Goal: Task Accomplishment & Management: Manage account settings

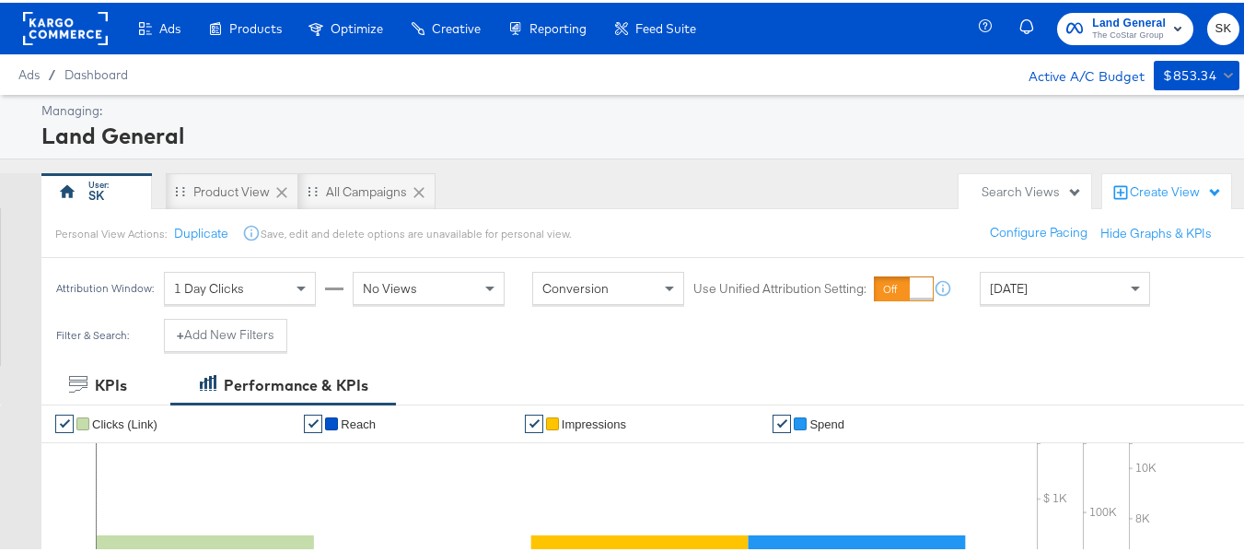
click at [84, 27] on rect at bounding box center [65, 25] width 85 height 33
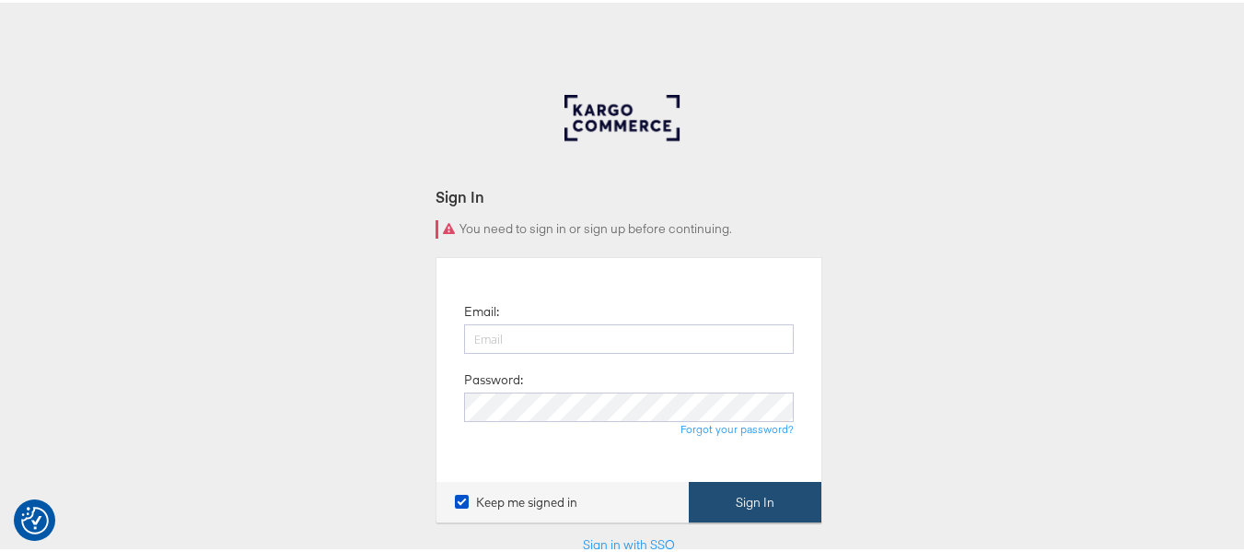
type input "shravan.kumar@kargo.com"
click at [722, 505] on button "Sign In" at bounding box center [755, 499] width 133 height 41
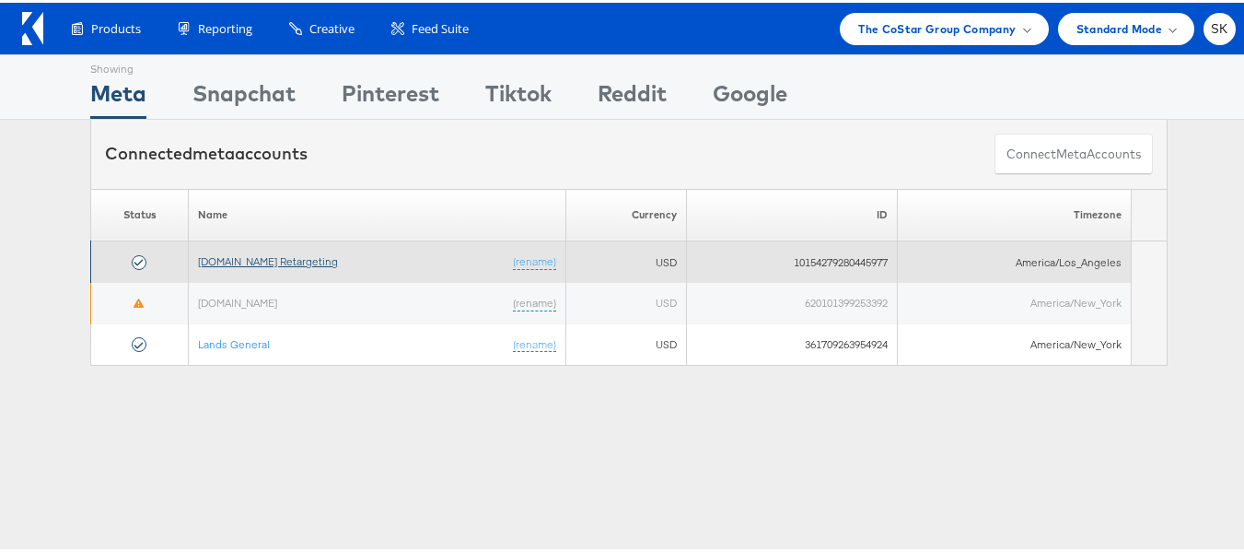
click at [280, 258] on link "Apartments.com Retargeting" at bounding box center [268, 258] width 140 height 14
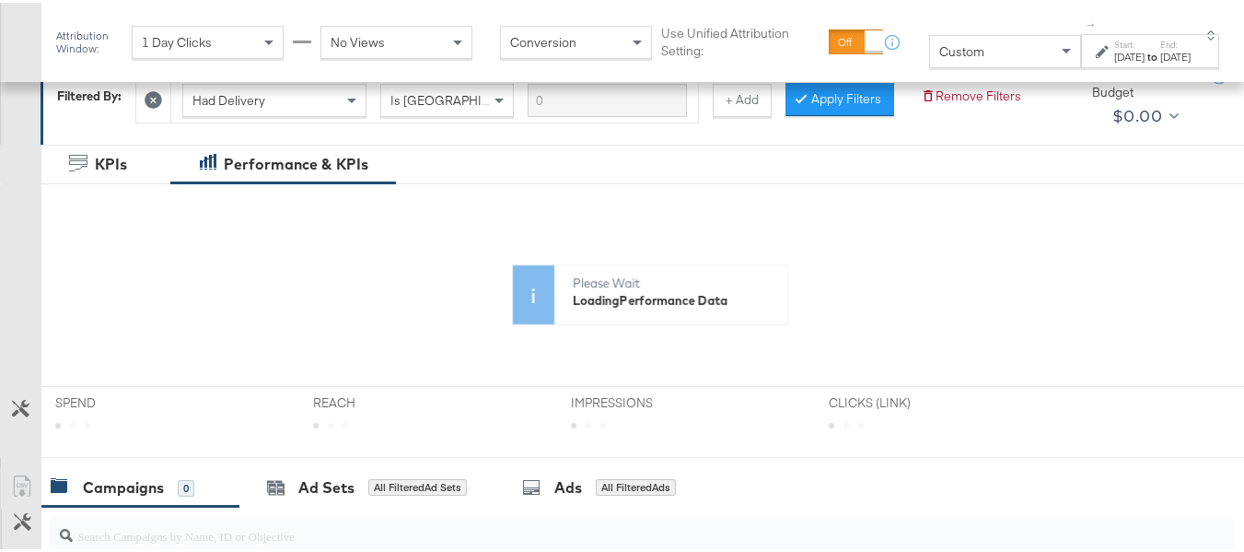
scroll to position [460, 0]
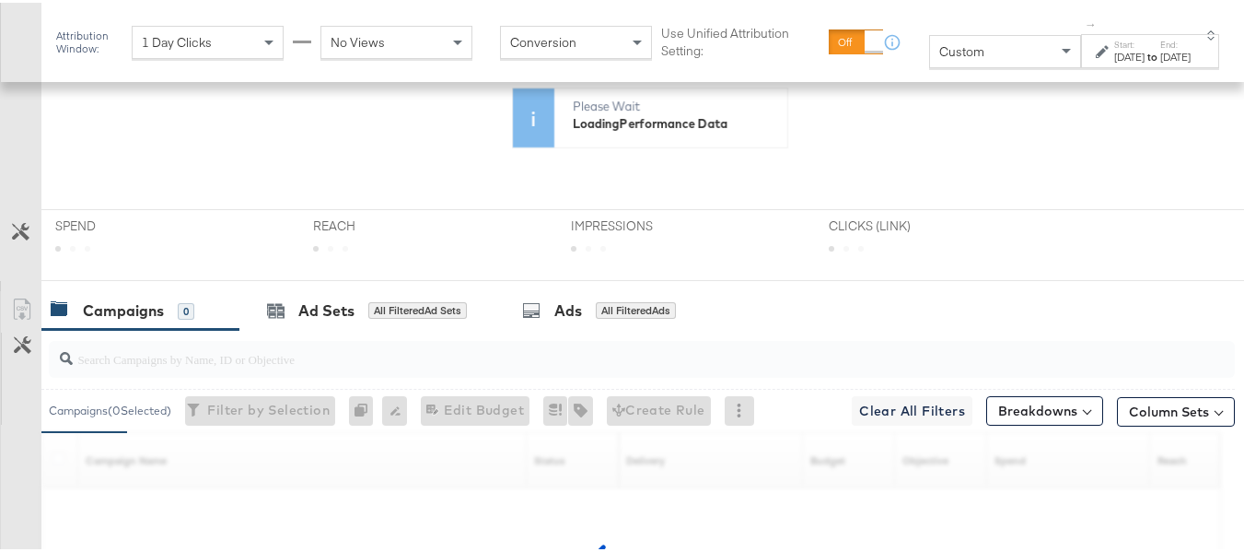
click at [943, 40] on div "Custom" at bounding box center [1005, 48] width 150 height 31
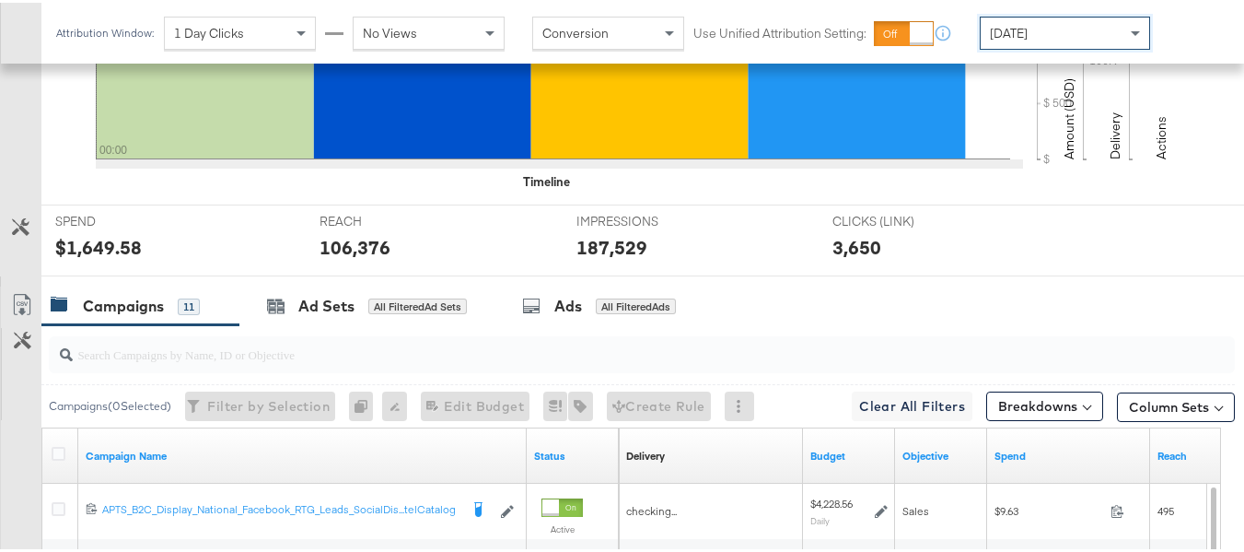
scroll to position [737, 0]
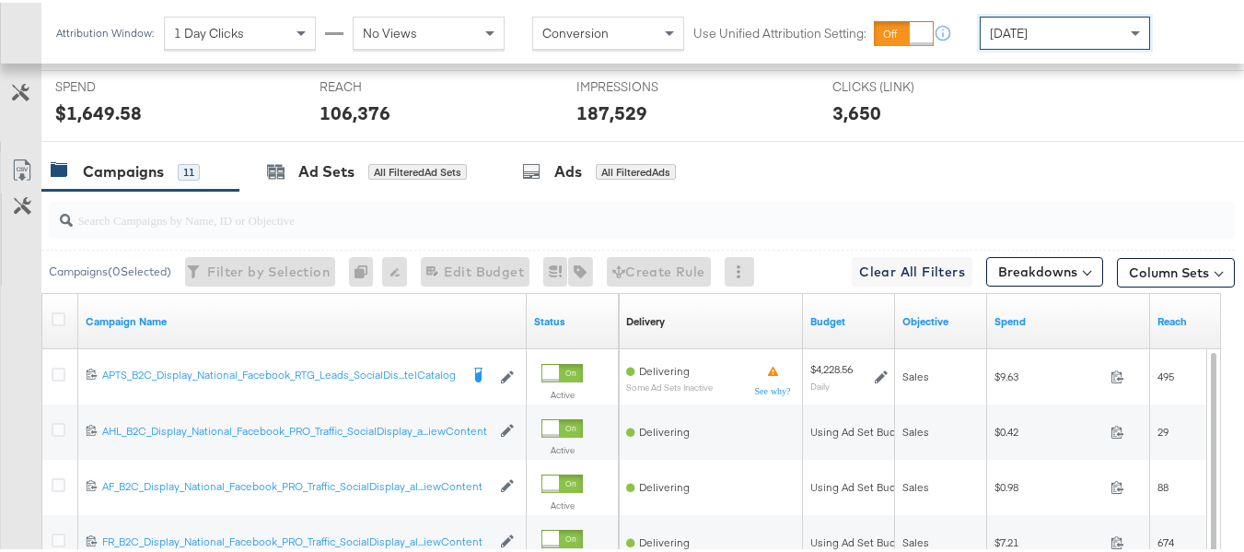
click at [285, 227] on input "search" at bounding box center [601, 210] width 1057 height 36
paste input "APTS_B2C_Display_National_Facebook_RTG_Leads_SocialDisplay_Retargeting_Diamond_…"
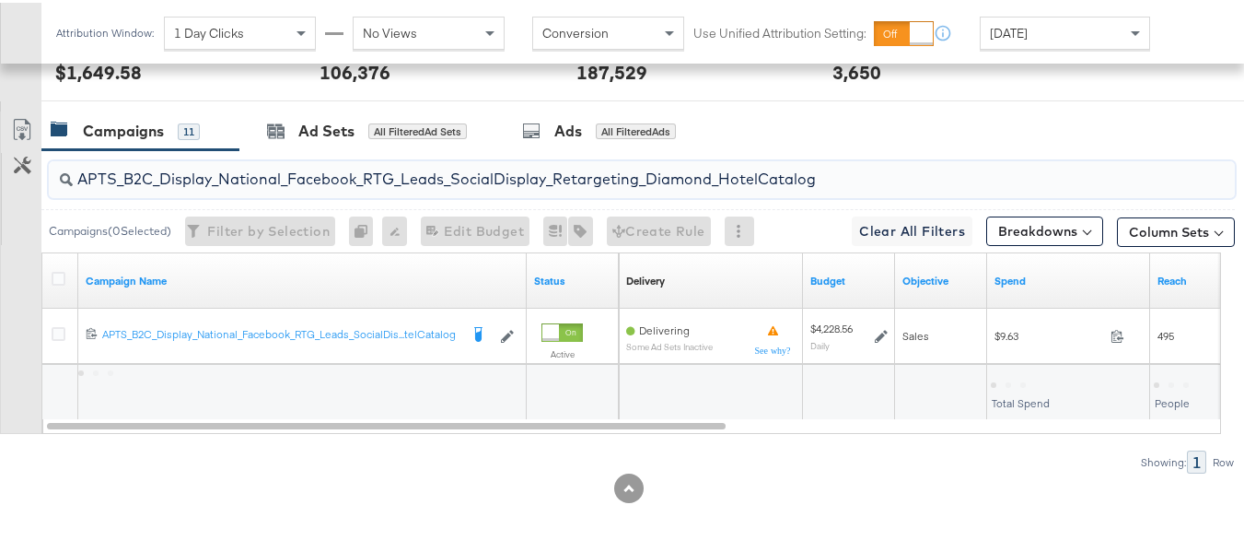
scroll to position [804, 0]
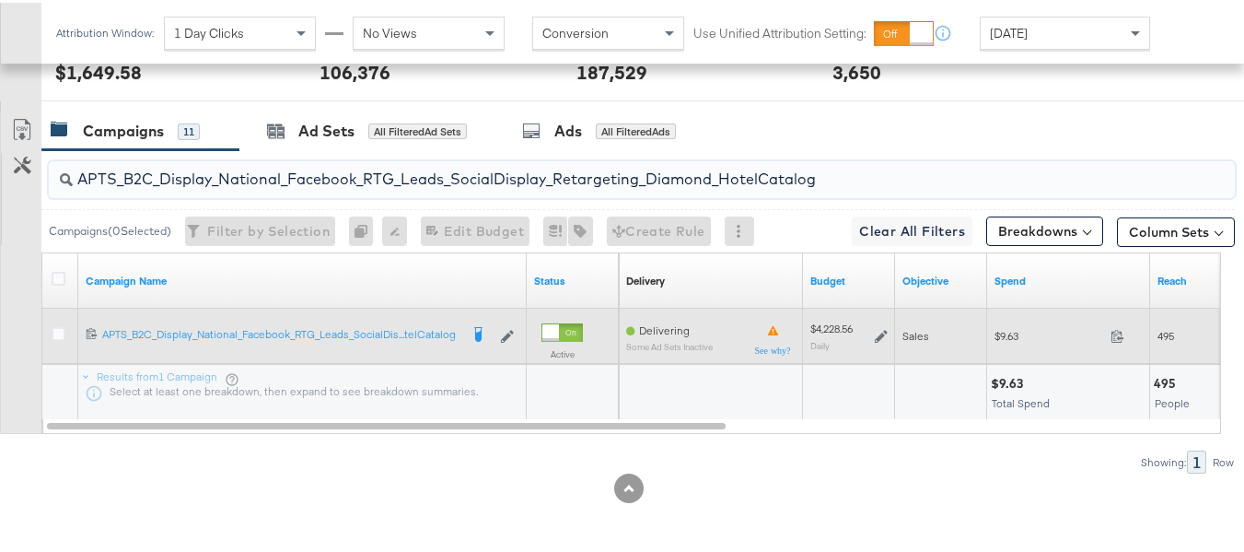
click at [1012, 340] on span "$9.63" at bounding box center [1048, 333] width 109 height 14
copy div "$9.63"
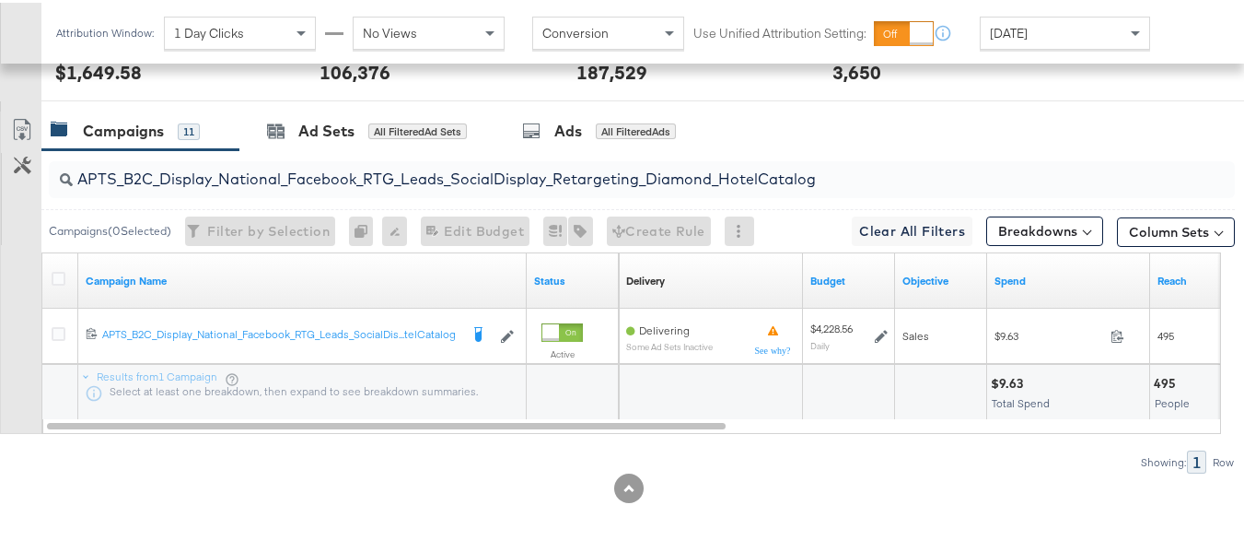
click at [249, 170] on input "APTS_B2C_Display_National_Facebook_RTG_Leads_SocialDisplay_Retargeting_Diamond_…" at bounding box center [601, 169] width 1057 height 36
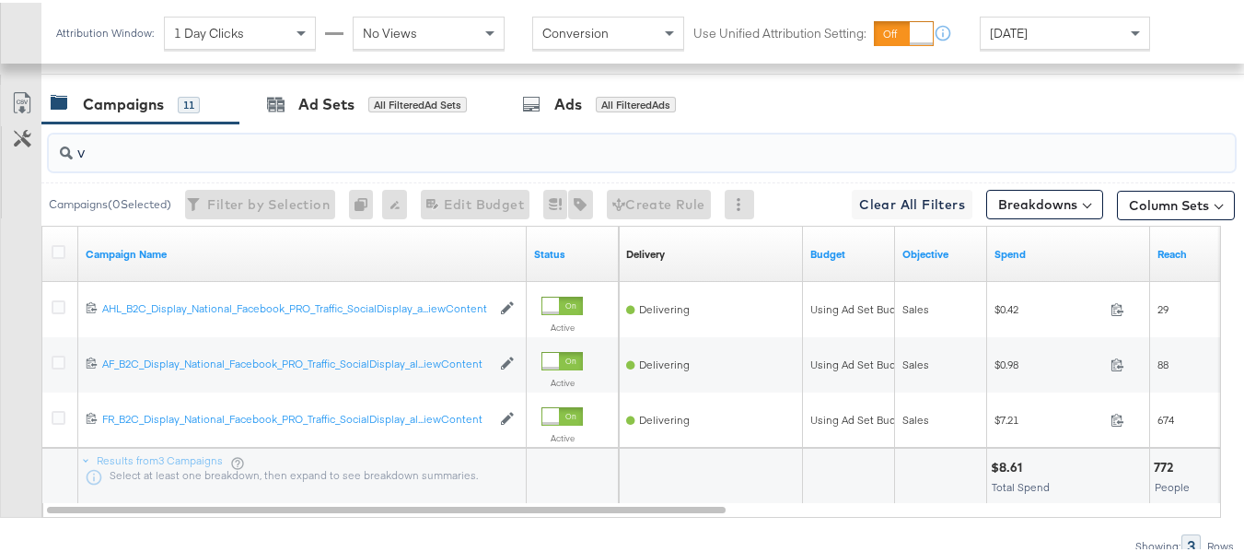
click at [294, 160] on input "v" at bounding box center [601, 142] width 1057 height 36
paste input "APTS_B2C_Display_National_Facebook_RTG_Leads_SocialDisplay_alwayson_Retargeting…"
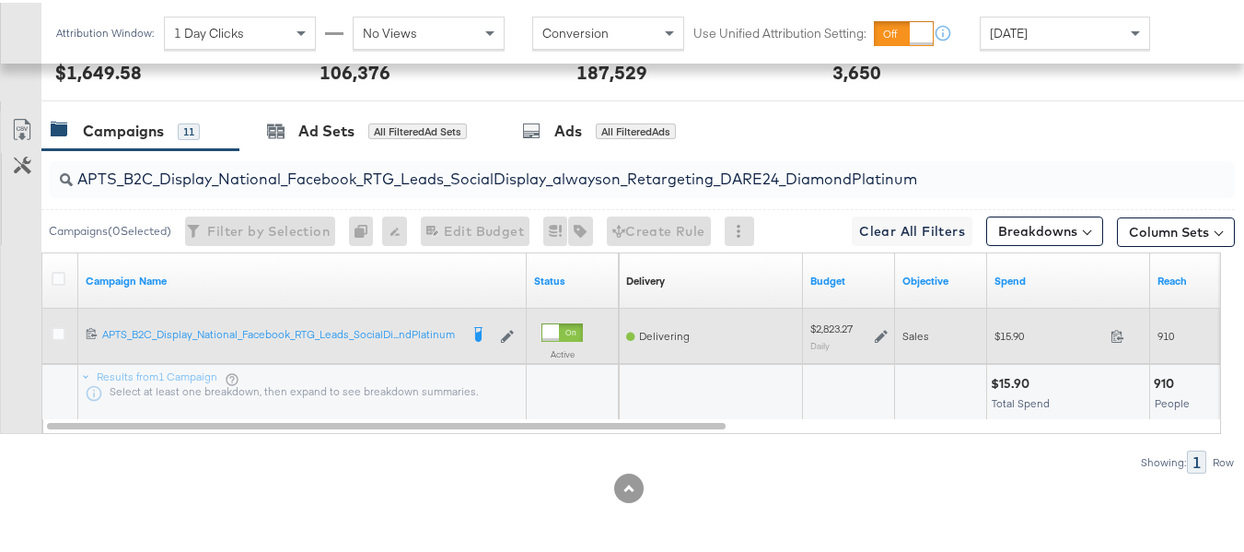
click at [1012, 340] on span "$15.90" at bounding box center [1048, 333] width 109 height 14
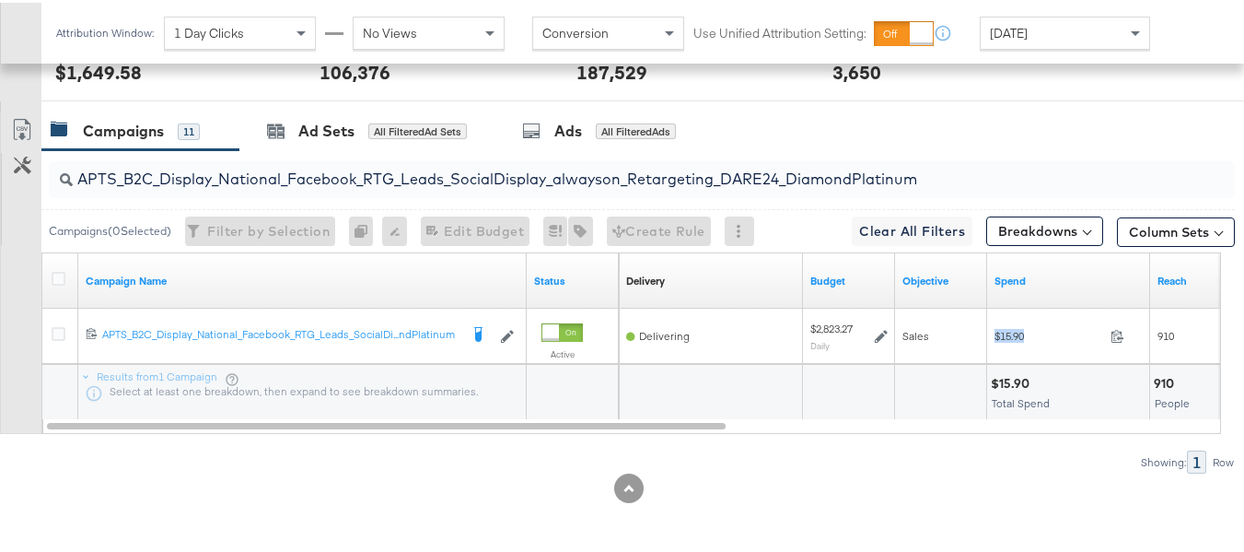
copy div "$15.90"
click at [253, 178] on input "APTS_B2C_Display_National_Facebook_RTG_Leads_SocialDisplay_alwayson_Retargeting…" at bounding box center [601, 169] width 1057 height 36
paste input "FR_B2C_Display_National_Facebook_RTG_Leads_SocialDisplay_alwayson_Retargeting_FR"
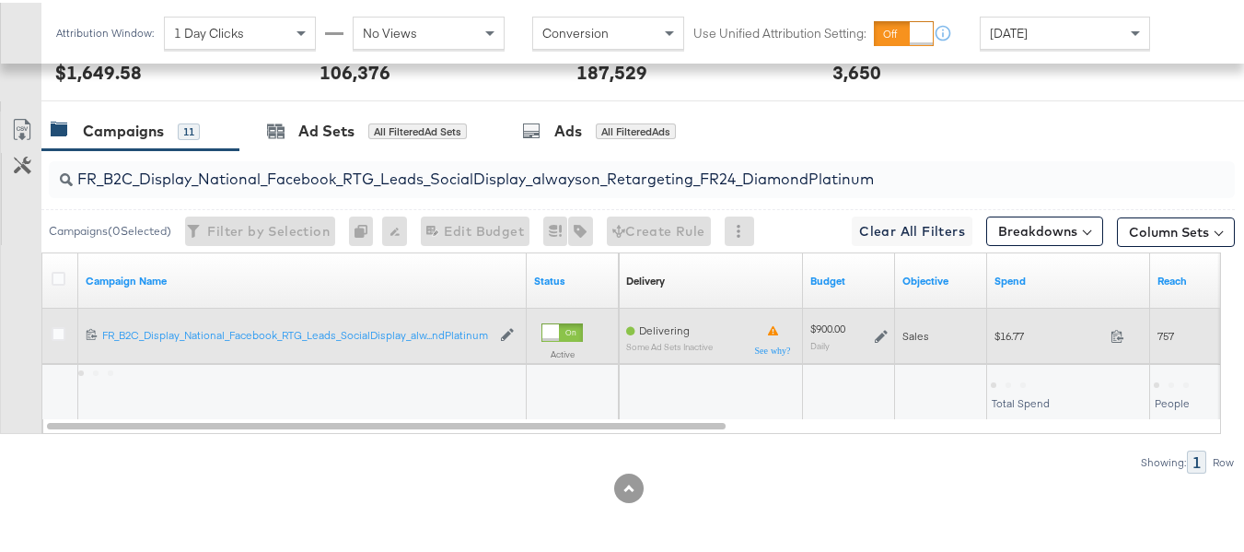
click at [1009, 338] on span "$16.77" at bounding box center [1048, 333] width 109 height 14
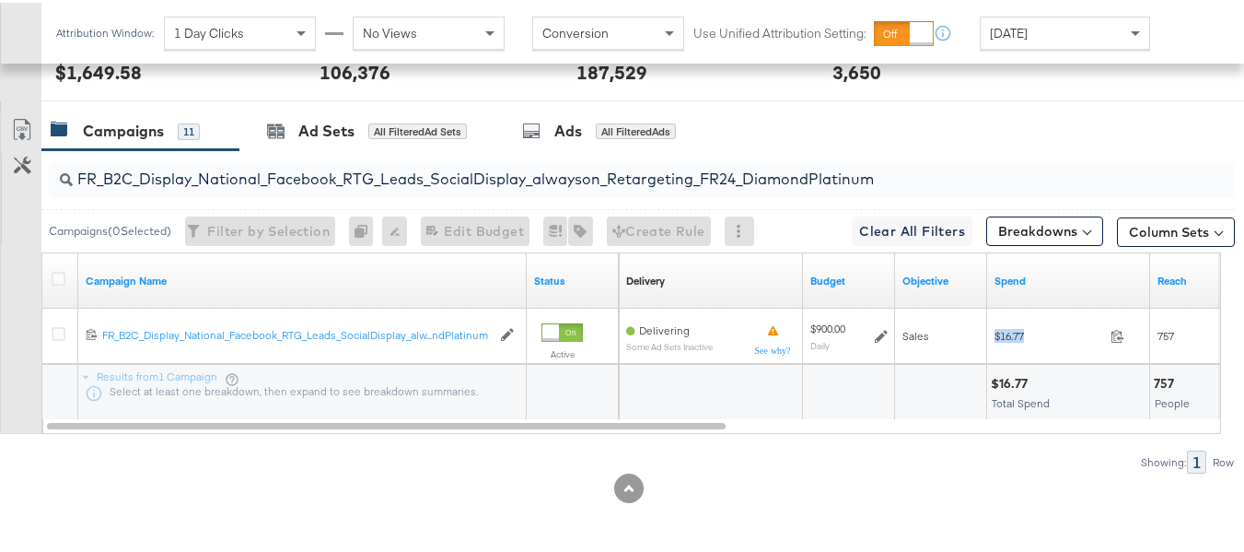
copy div "$16.77"
click at [320, 168] on input "FR_B2C_Display_National_Facebook_RTG_Leads_SocialDisplay_alwayson_Retargeting_F…" at bounding box center [601, 169] width 1057 height 36
paste input "AF_B2C_Display_National_Facebook_RTG_Leads_SocialDisplay_alwayson_Retargeting_AF"
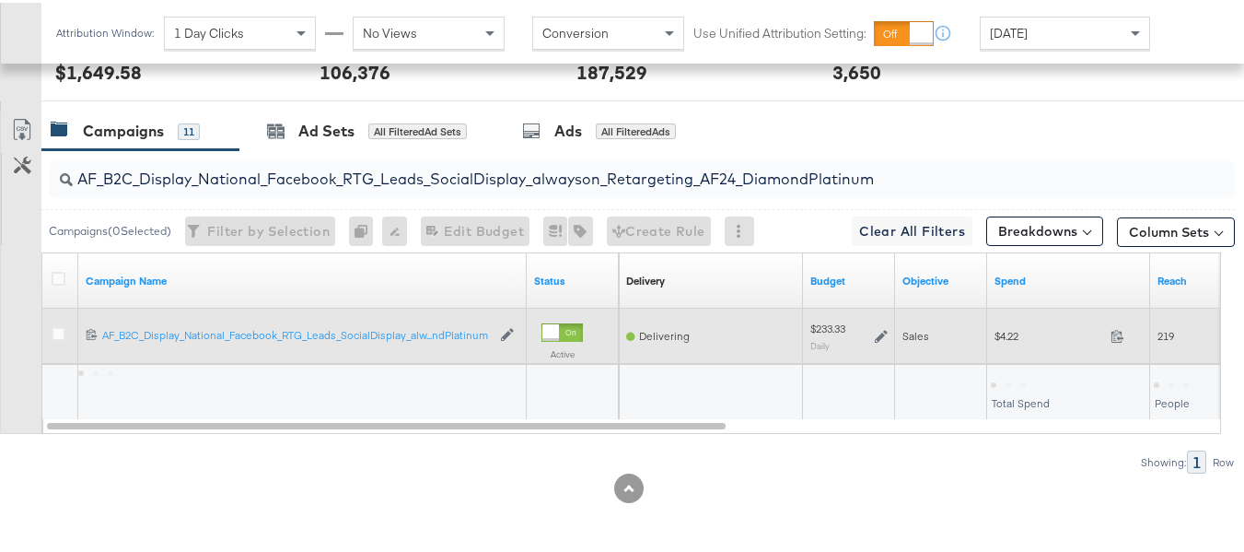
click at [1004, 331] on span "$4.22" at bounding box center [1048, 333] width 109 height 14
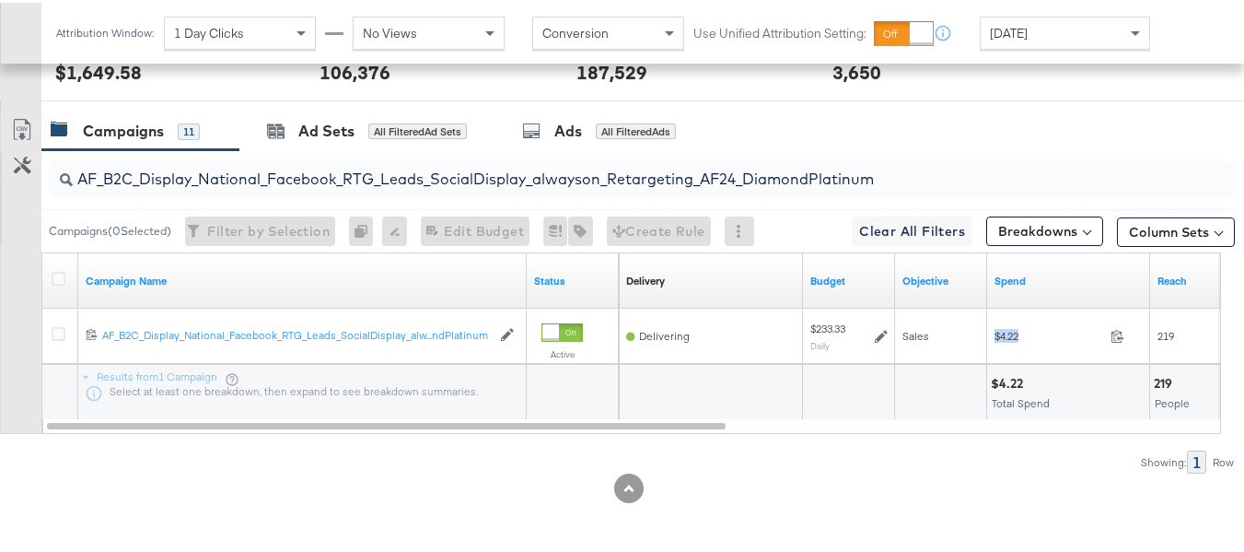
copy div "$4.22"
click at [264, 206] on div "Campaigns ( 0 Selected) Filter by Selection Filter 0 campaigns 0 Rename 0 campa…" at bounding box center [637, 227] width 1193 height 43
click at [267, 183] on input "AF_B2C_Display_National_Facebook_RTG_Leads_SocialDisplay_alwayson_Retargeting_A…" at bounding box center [601, 169] width 1057 height 36
paste input "HL_B2C_Display_National_Facebook_RTG_Leads_SocialDisplay_alwayson_Retargeting_A…"
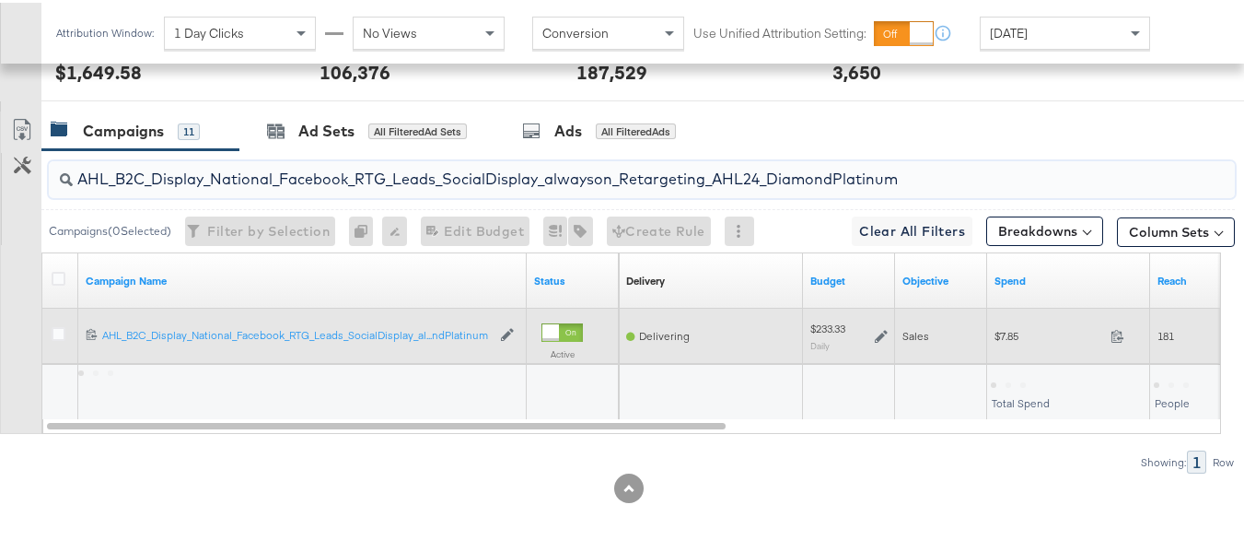
click at [994, 337] on span "$7.85" at bounding box center [1048, 333] width 109 height 14
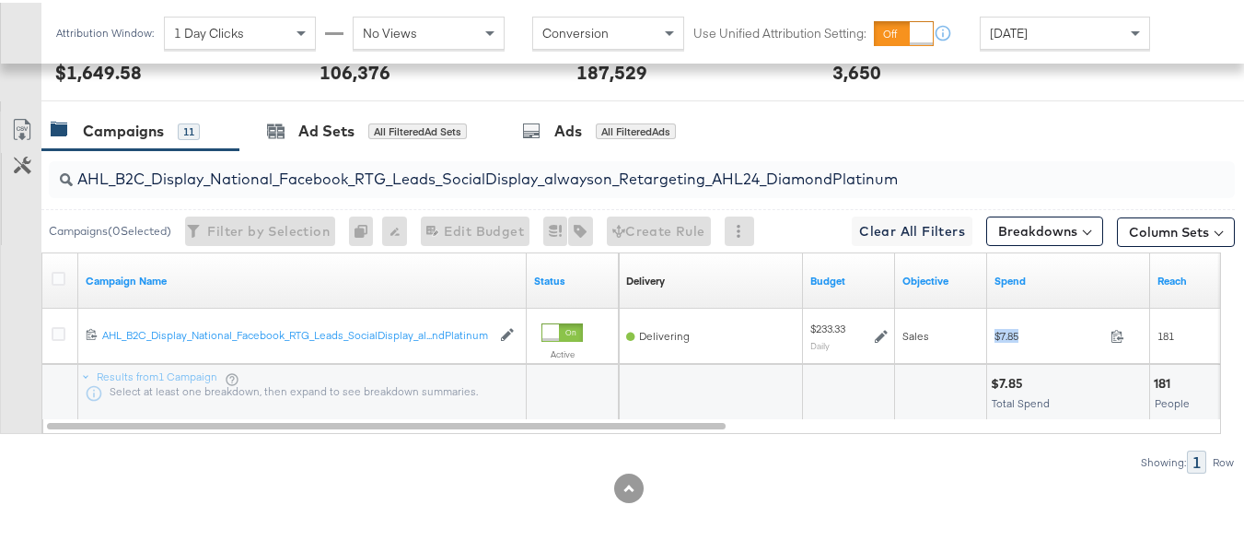
copy div "$7.85"
click at [238, 192] on div "AHL_B2C_Display_National_Facebook_RTG_Leads_SocialDisplay_alwayson_Retargeting_…" at bounding box center [642, 176] width 1186 height 37
click at [238, 173] on input "AHL_B2C_Display_National_Facebook_RTG_Leads_SocialDisplay_alwayson_Retargeting_…" at bounding box center [601, 169] width 1057 height 36
paste input "PTS_B2C_Display_National_Facebook_PRO_Traffic_SocialDisplay_alwayson_ASC_DARE24…"
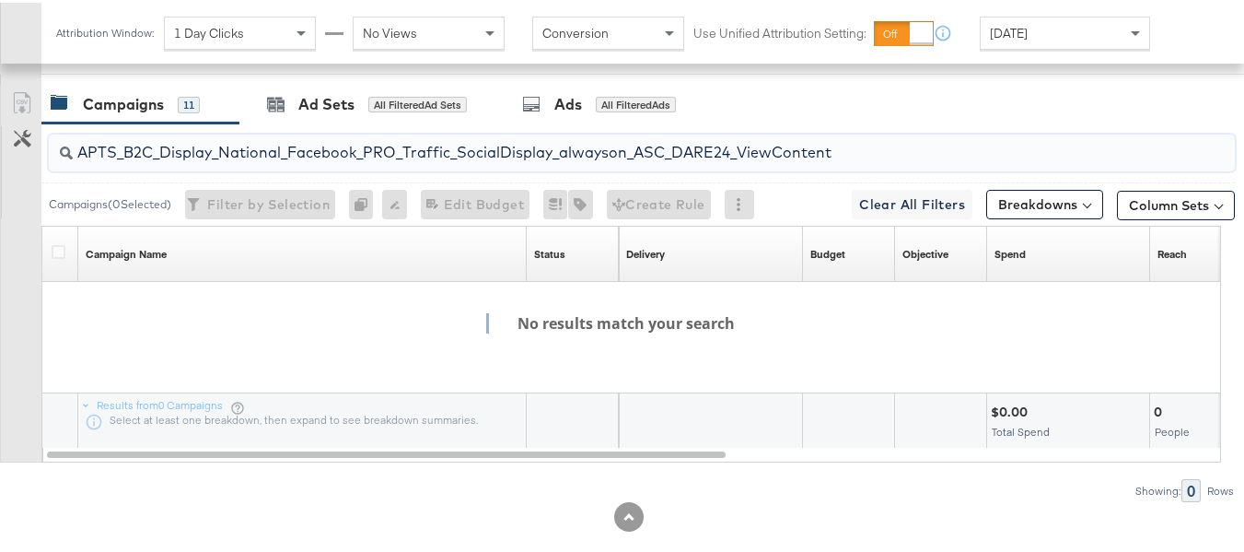
click at [710, 168] on div "APTS_B2C_Display_National_Facebook_PRO_Traffic_SocialDisplay_alwayson_ASC_DARE2…" at bounding box center [642, 150] width 1186 height 37
click at [1028, 35] on span "[DATE]" at bounding box center [1009, 30] width 38 height 17
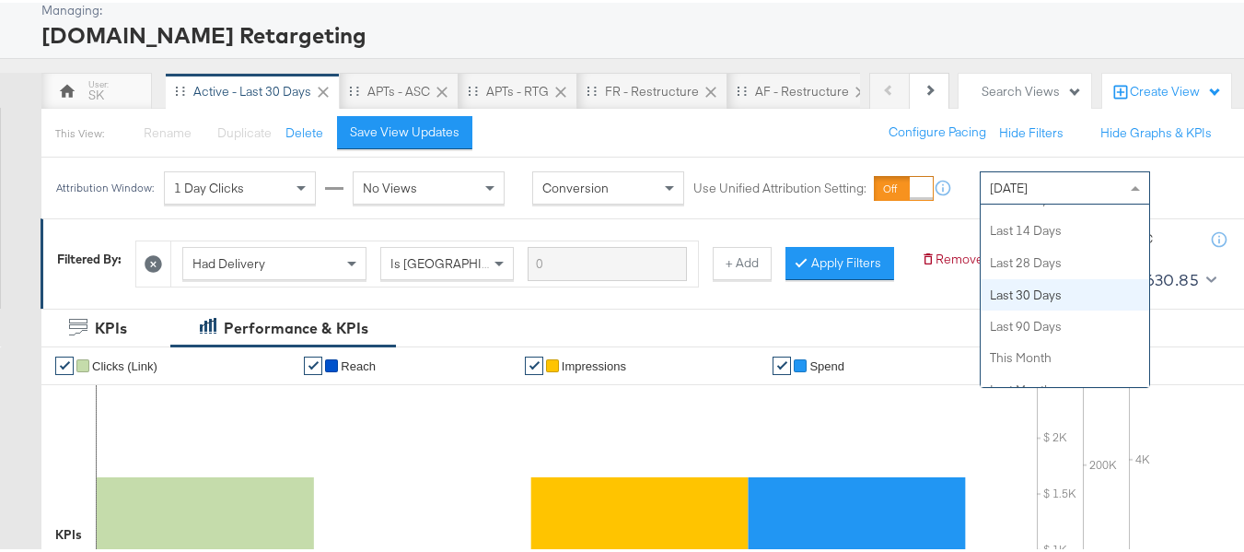
scroll to position [67, 0]
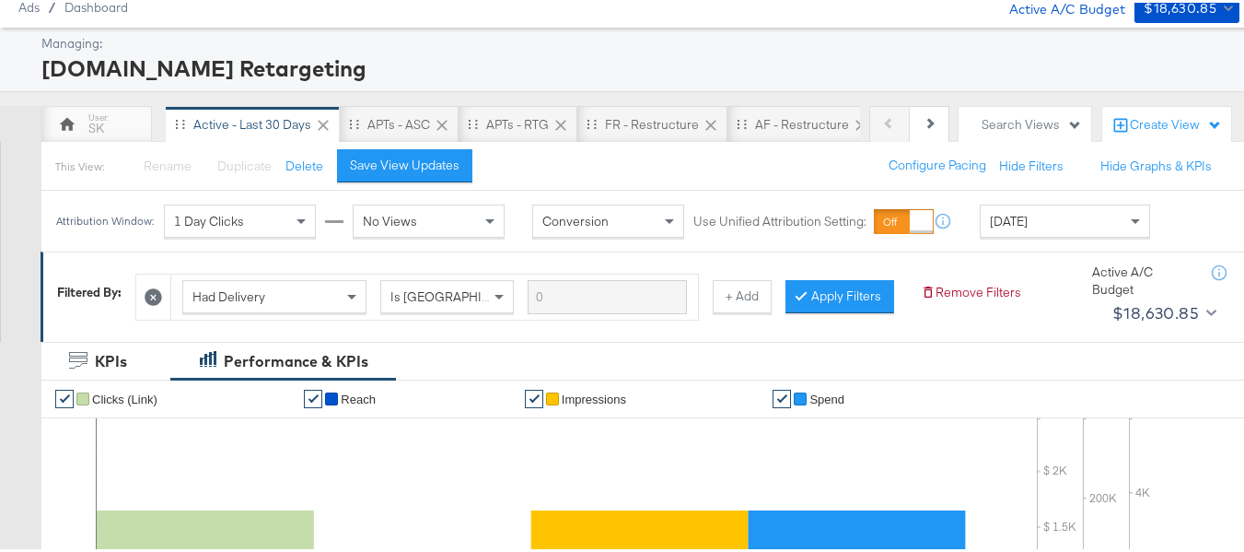
click at [153, 294] on icon at bounding box center [153, 293] width 17 height 17
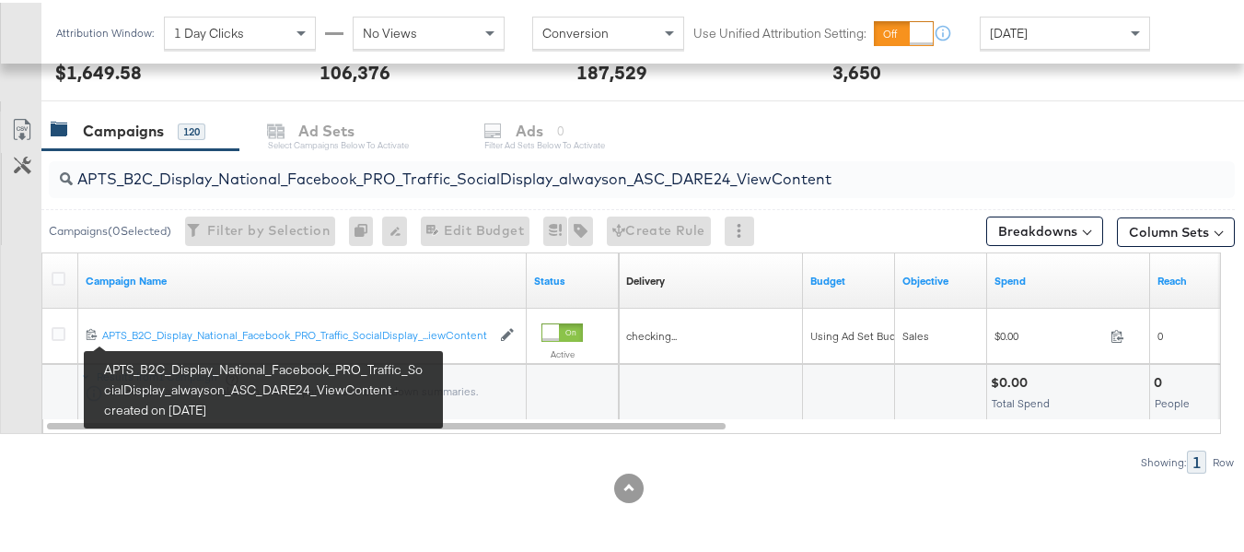
scroll to position [735, 0]
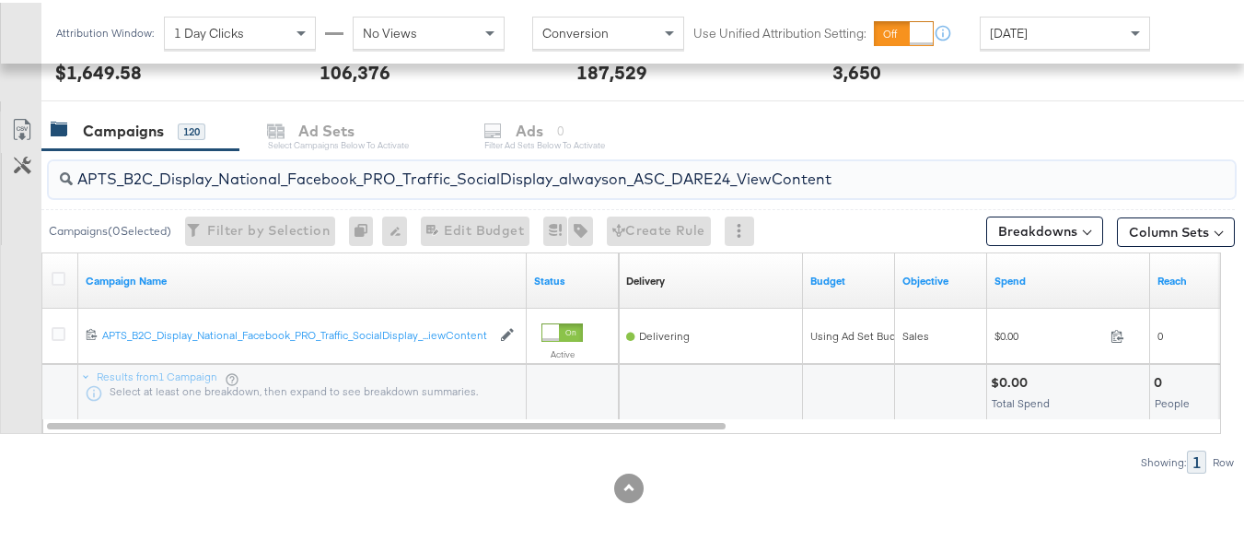
click at [271, 165] on input "APTS_B2C_Display_National_Facebook_PRO_Traffic_SocialDisplay_alwayson_ASC_DARE2…" at bounding box center [601, 169] width 1057 height 36
paste input "Leads_SocialDisplay_alwayson_ASC_DARE24_Purchase"
click at [247, 159] on input "APTS_B2C_Display_National_Facebook_PRO_Leads_SocialDisplay_alwayson_ASC_DARE24_…" at bounding box center [601, 169] width 1057 height 36
paste input "F_B2C_Display_National_Facebook_PRO_Traffic_SocialDisplay_alwayson_ASC_AF24_Vie…"
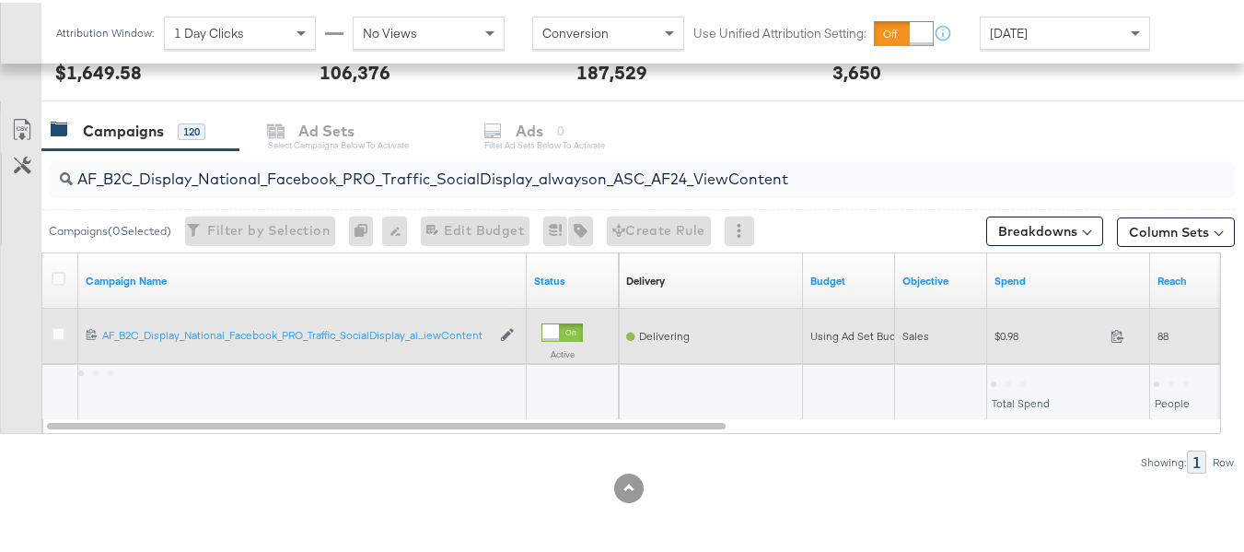
click at [1021, 339] on span "$0.98" at bounding box center [1048, 333] width 109 height 14
click at [1001, 331] on span "$0.98" at bounding box center [1048, 333] width 109 height 14
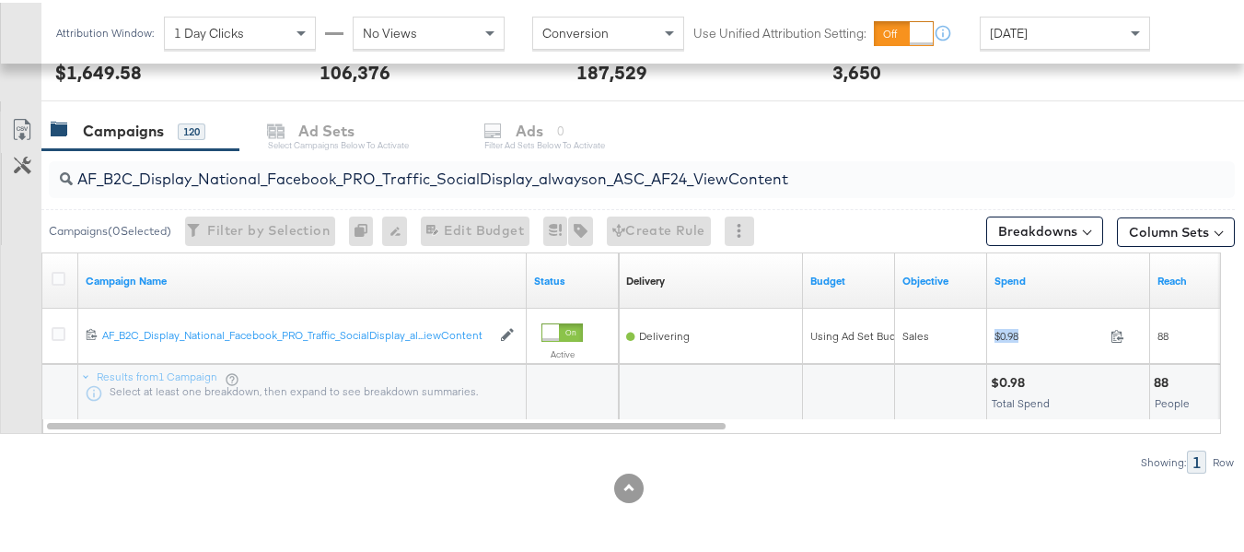
copy div "$0.98"
click at [259, 175] on input "AF_B2C_Display_National_Facebook_PRO_Traffic_SocialDisplay_alwayson_ASC_AF24_Vi…" at bounding box center [601, 169] width 1057 height 36
paste input "FR_B2C_Display_National_Facebook_PRO_Traffic_SocialDisplay_alwayson_ASC_FR"
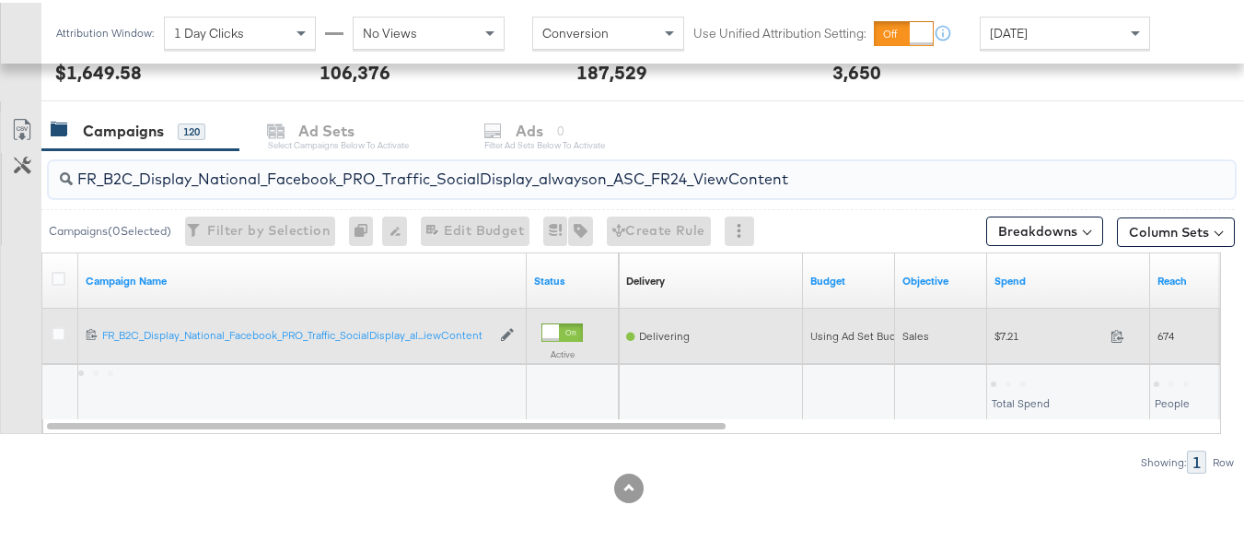
click at [993, 345] on div "$7.21 7.21" at bounding box center [1068, 333] width 163 height 29
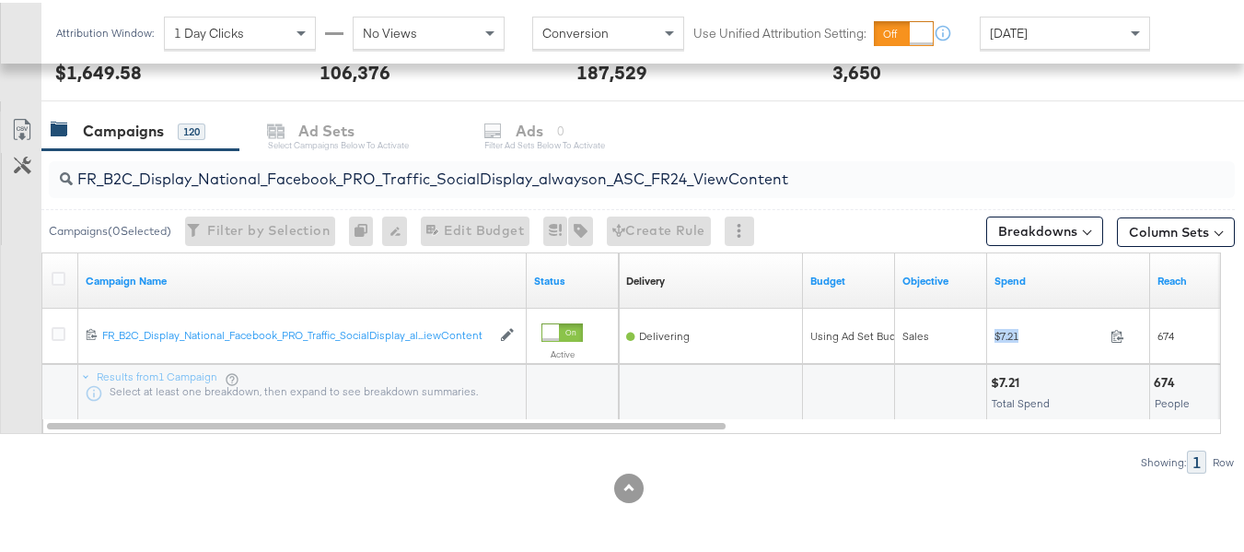
copy div "$7.21"
click at [323, 168] on input "FR_B2C_Display_National_Facebook_PRO_Traffic_SocialDisplay_alwayson_ASC_FR24_Vi…" at bounding box center [601, 169] width 1057 height 36
paste input "AHL_B2C_Display_National_Facebook_PRO_Traffic_SocialDisplay_alwayson_ASC_AHL"
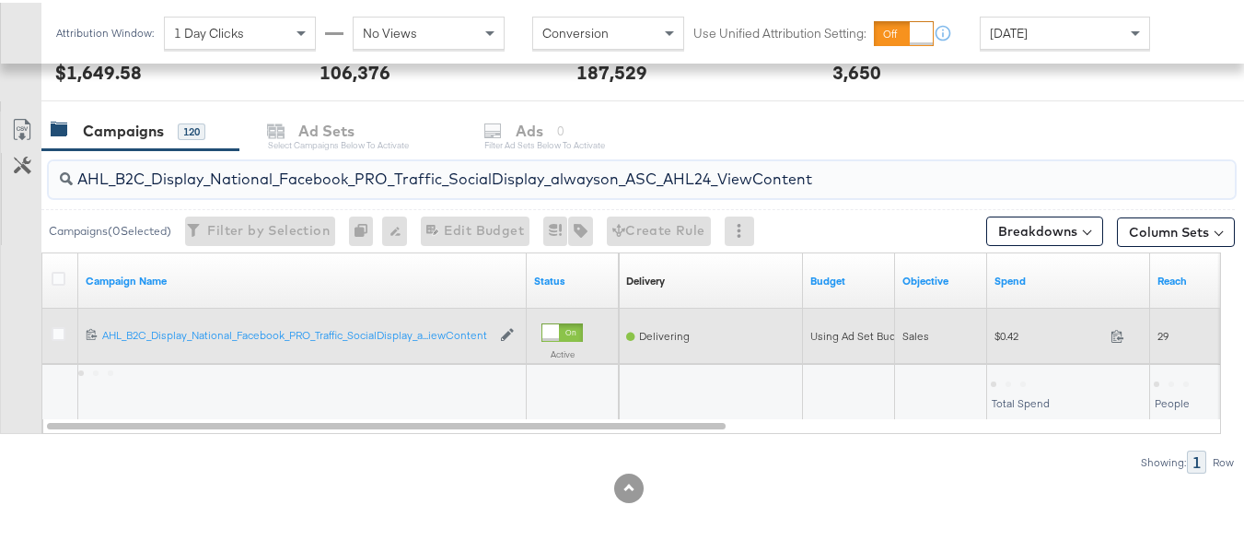
type input "AHL_B2C_Display_National_Facebook_PRO_Traffic_SocialDisplay_alwayson_ASC_AHL24_…"
click at [1000, 322] on div "$0.42 0.42" at bounding box center [1068, 333] width 163 height 29
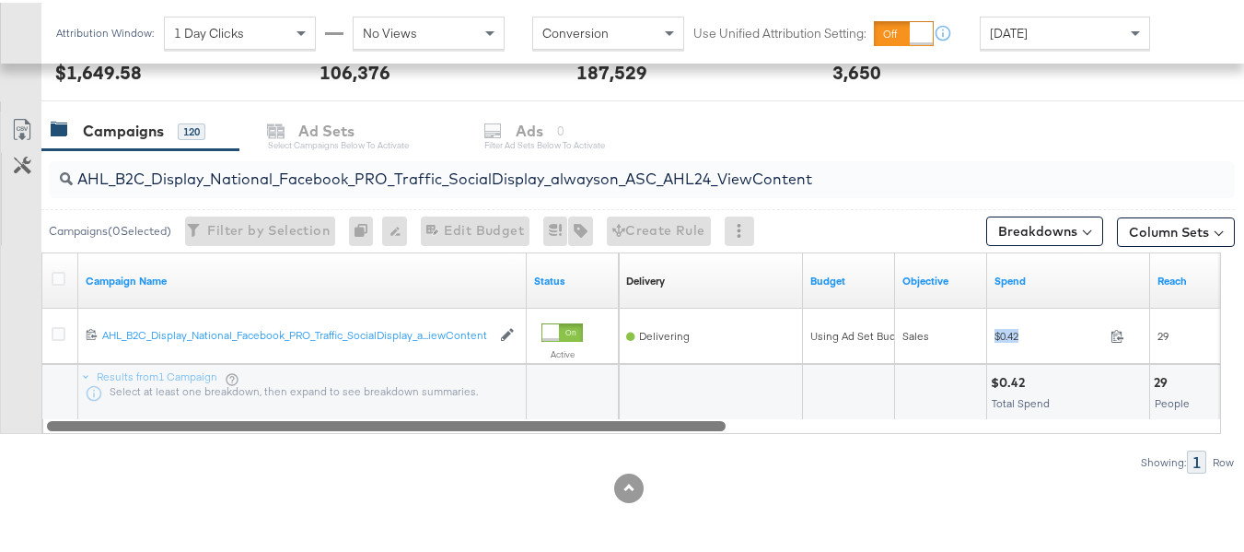
copy div "$0.42"
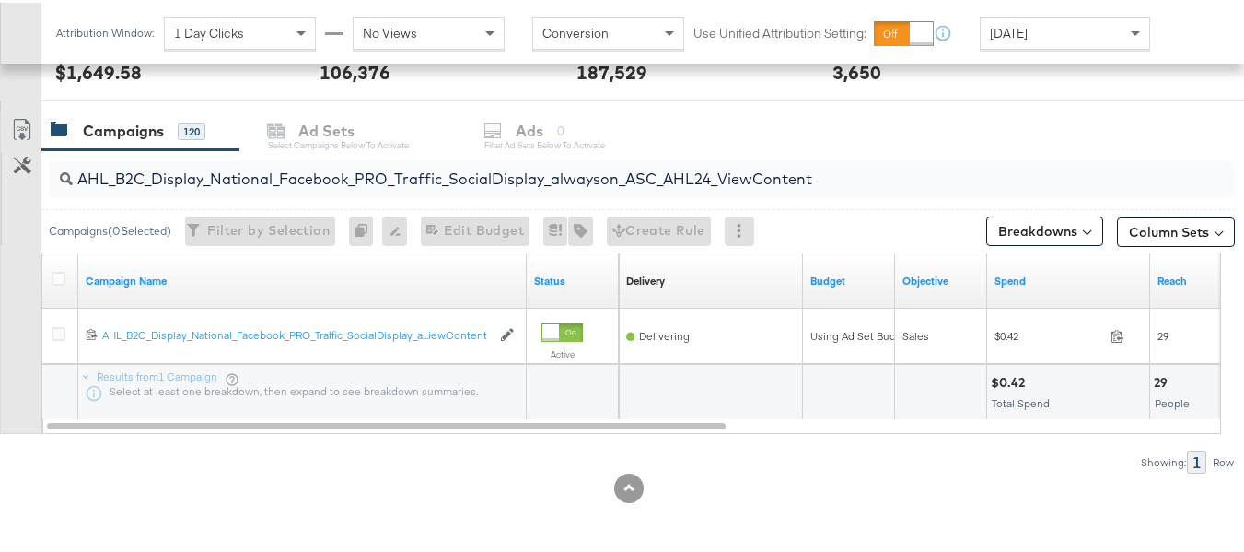
click at [448, 434] on div "AHL_B2C_Display_National_Facebook_PRO_Traffic_SocialDisplay_alwayson_ASC_AHL24_…" at bounding box center [617, 308] width 1235 height 323
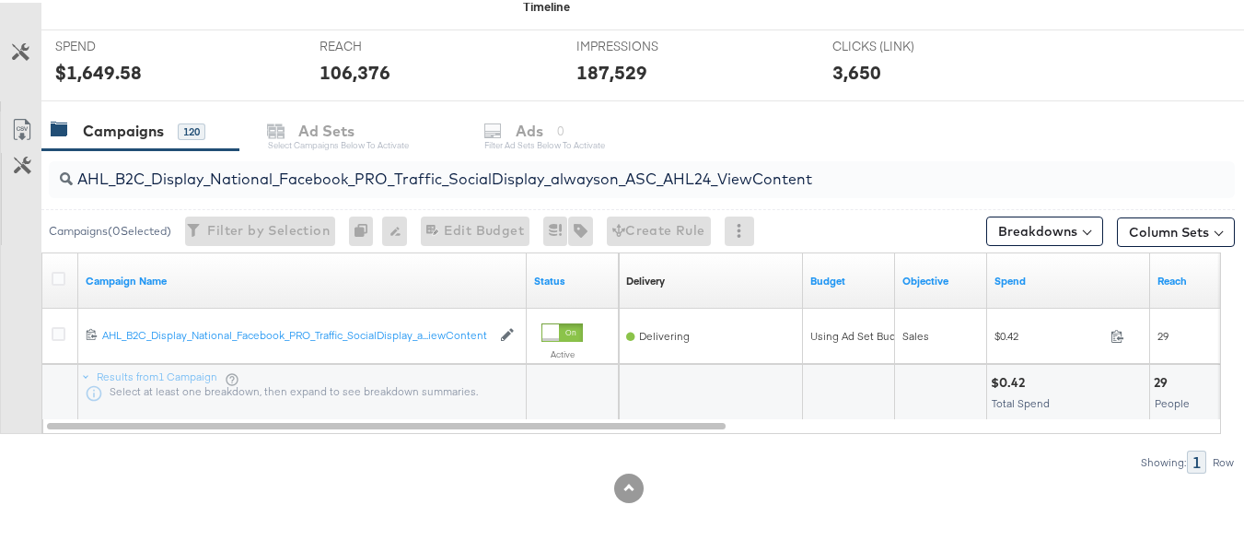
scroll to position [0, 0]
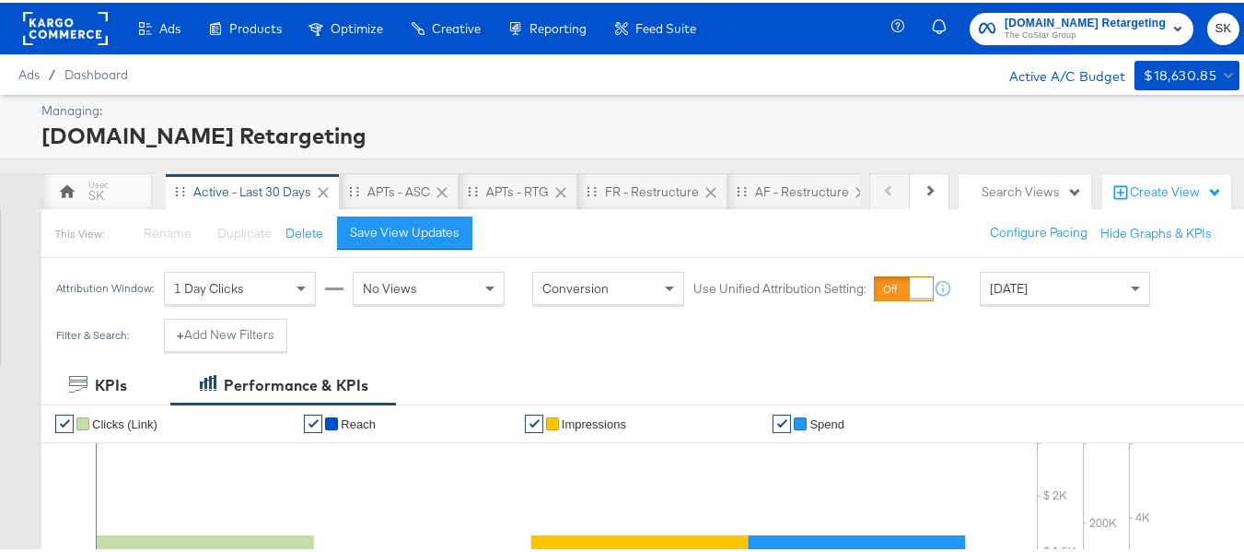
click at [1035, 33] on span "The CoStar Group" at bounding box center [1085, 33] width 161 height 15
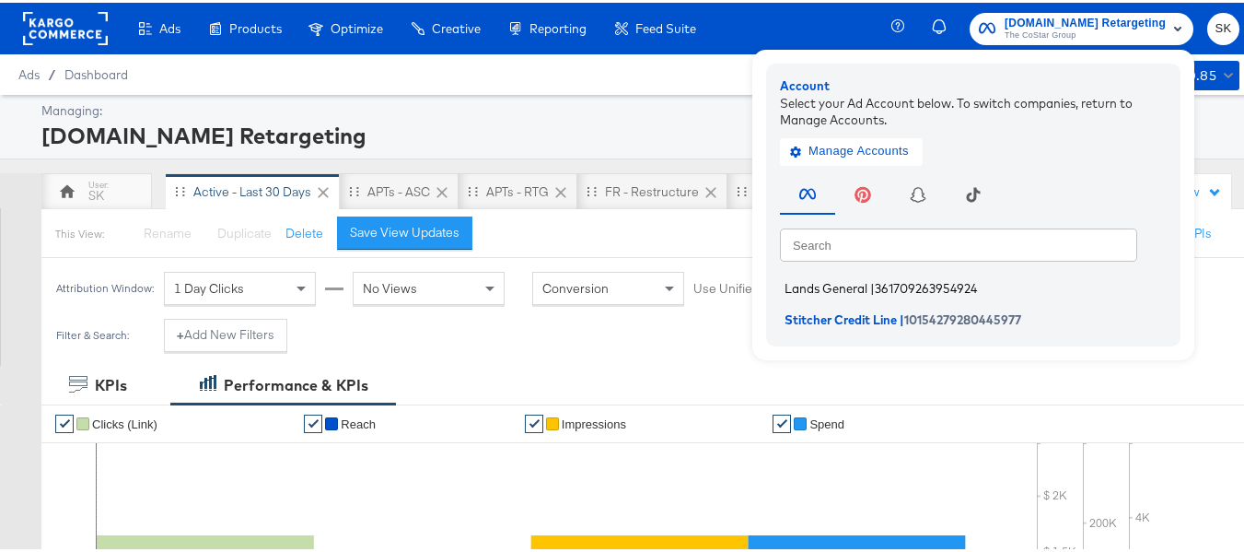
click at [837, 284] on span "Lands General" at bounding box center [825, 285] width 83 height 15
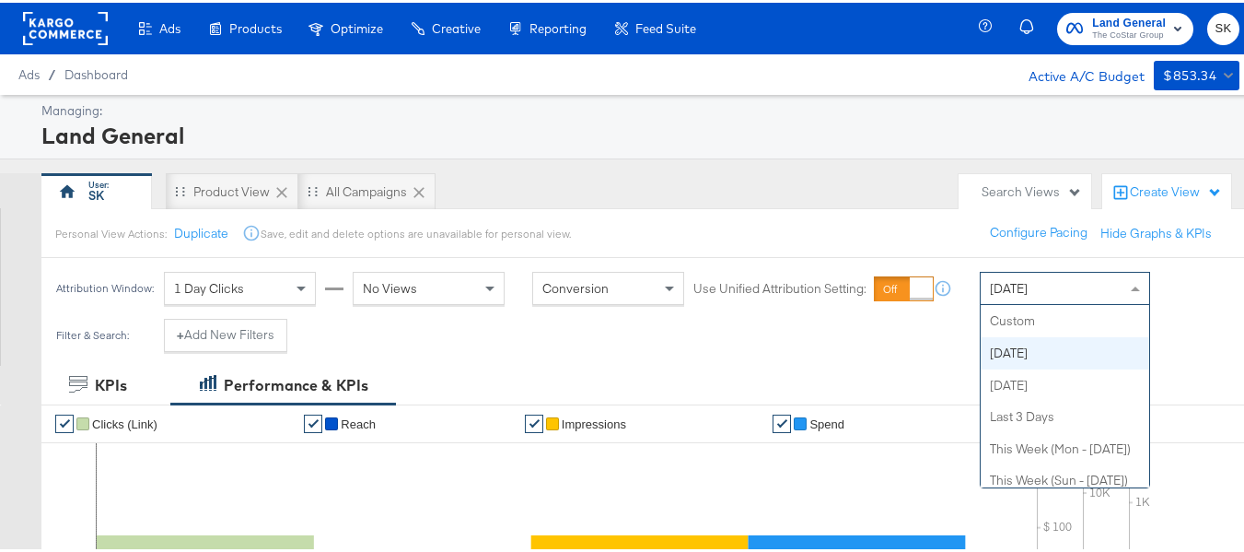
click at [1074, 291] on div "[DATE]" at bounding box center [1065, 285] width 168 height 31
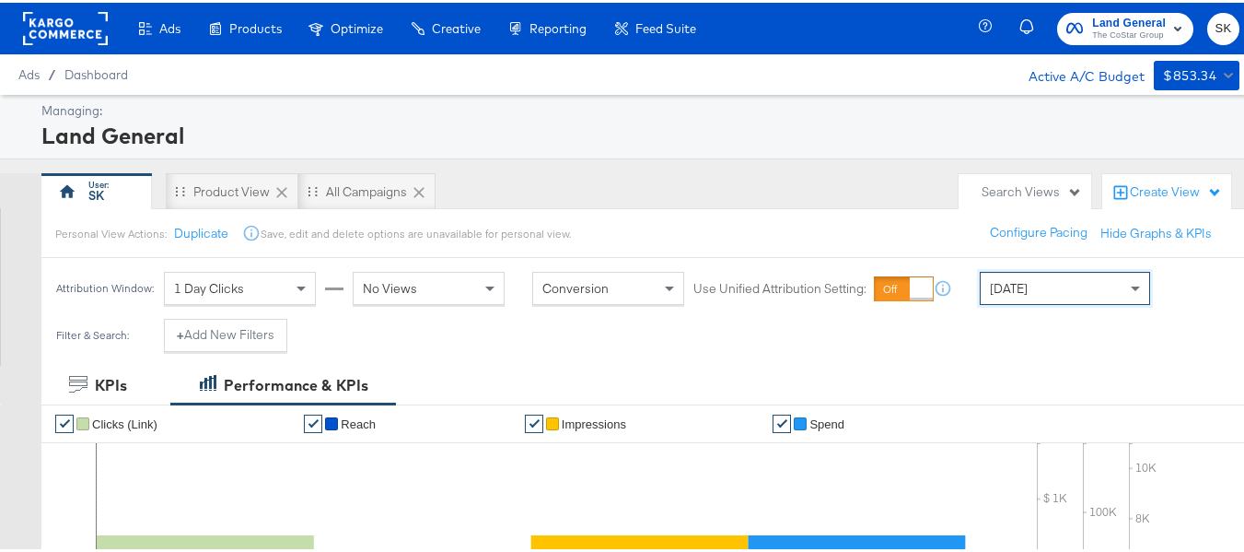
scroll to position [790, 0]
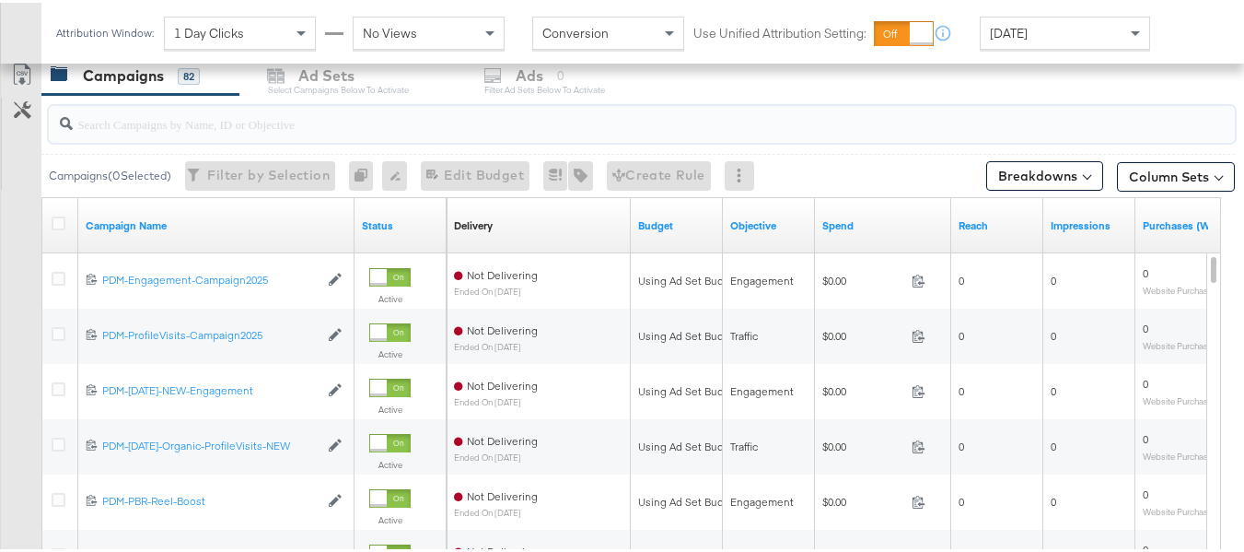
click at [157, 122] on input "search" at bounding box center [601, 114] width 1057 height 36
paste input "B2C_LAND_KC_RT_Sig_24"
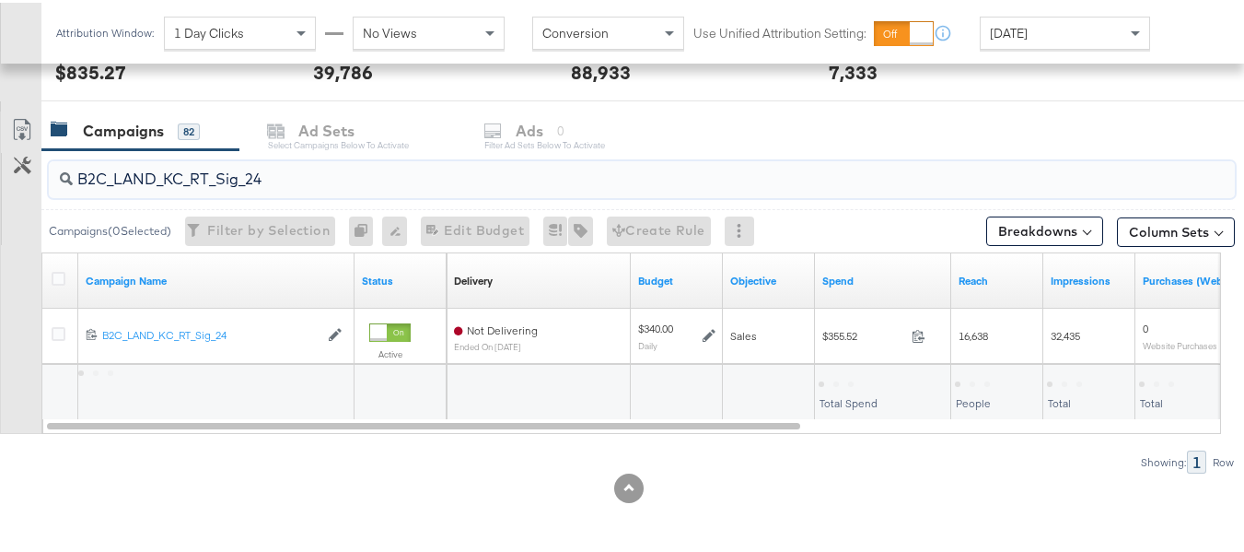
scroll to position [735, 0]
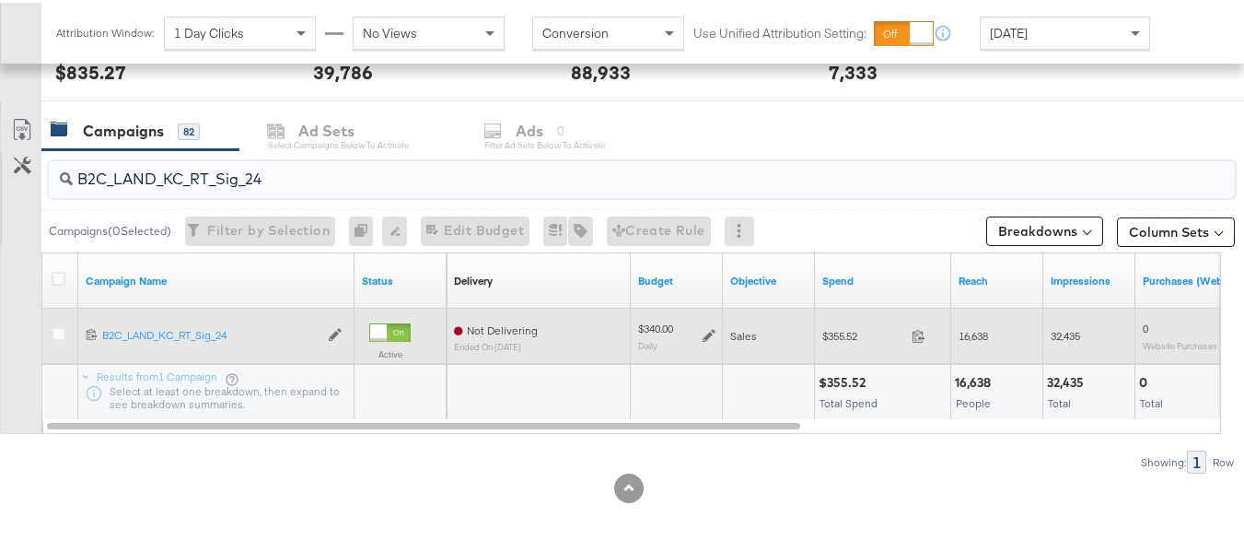
click at [845, 335] on span "$355.52" at bounding box center [863, 333] width 82 height 14
copy div "$355.52"
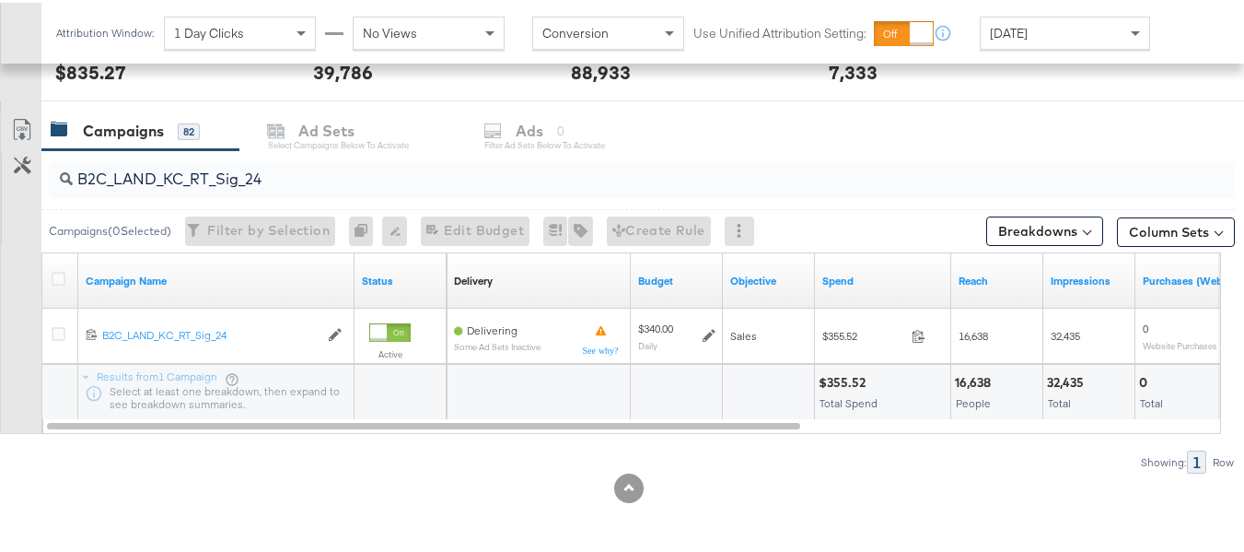
click at [286, 172] on input "B2C_LAND_KC_RT_Sig_24" at bounding box center [601, 169] width 1057 height 36
paste input "B_Ecommerce_KC_Retargeting_LW&LOA_Traffic"
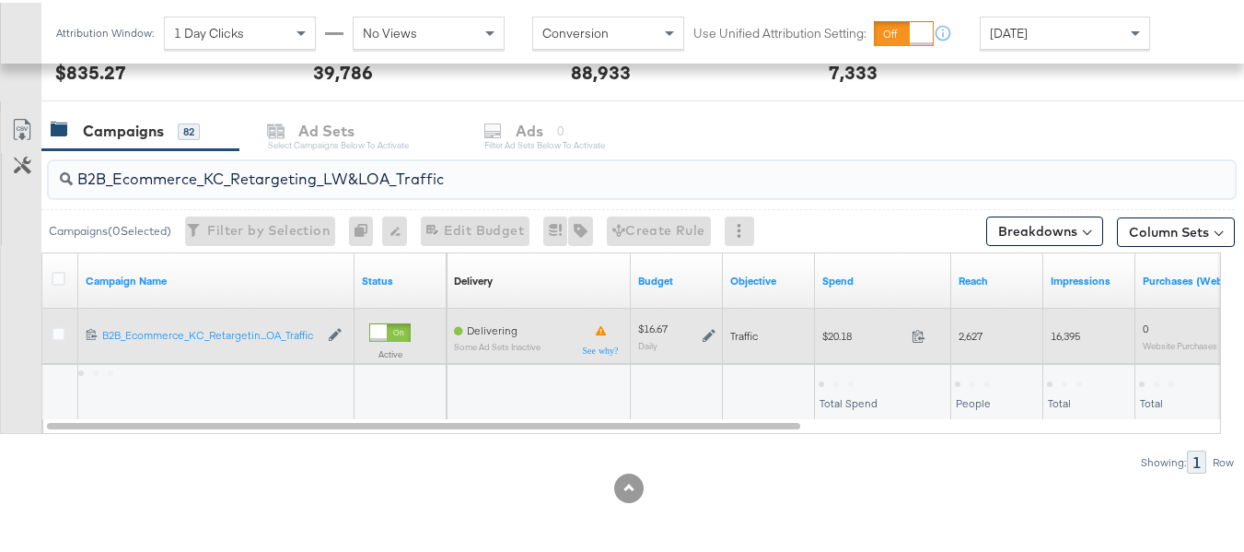
click at [838, 318] on div "$20.18 20.18" at bounding box center [883, 333] width 136 height 55
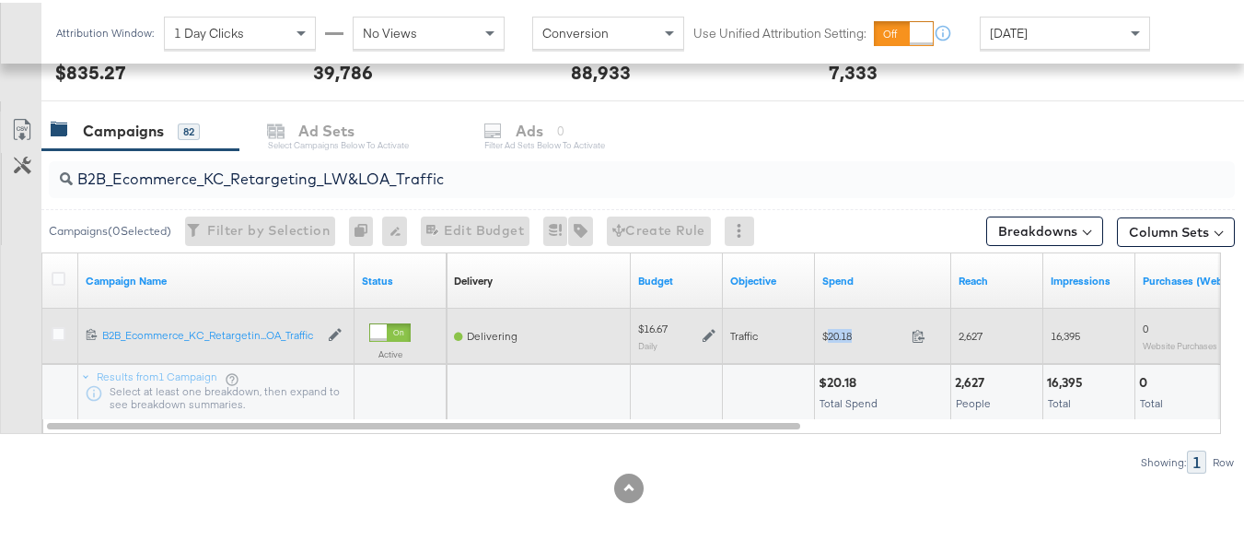
click at [838, 318] on div "$20.18 20.18" at bounding box center [883, 333] width 136 height 55
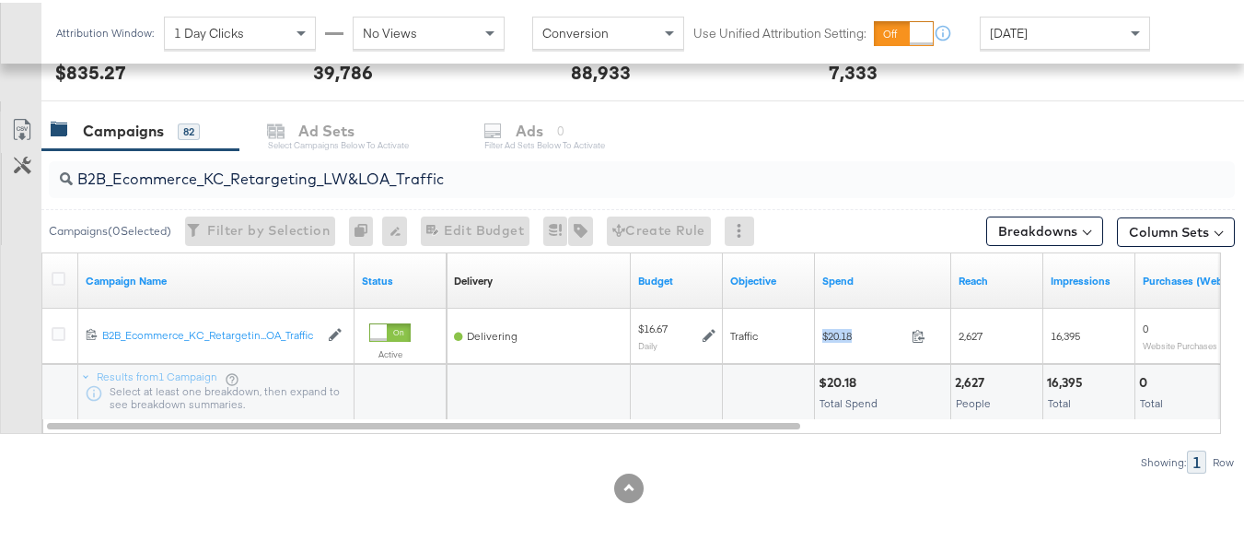
copy div "$20.18"
click at [286, 171] on input "B2B_Ecommerce_KC_Retargeting_LW&LOA_Traffic" at bounding box center [601, 169] width 1057 height 36
paste input "KC_Retargeting_Prospects & Clients_Conversions"
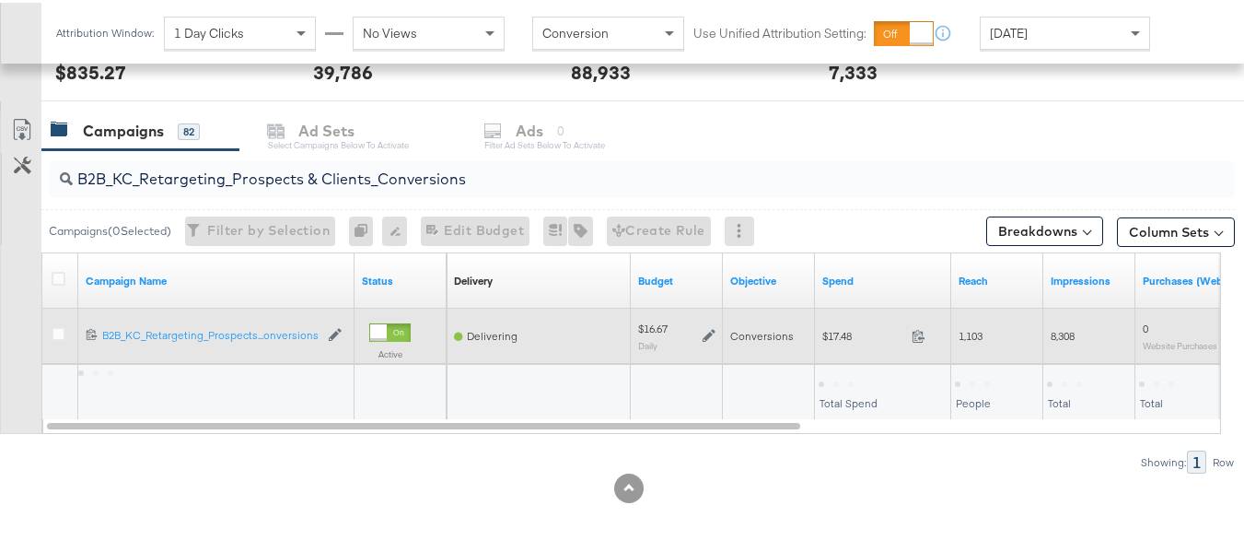
click at [845, 336] on span "$17.48" at bounding box center [863, 333] width 82 height 14
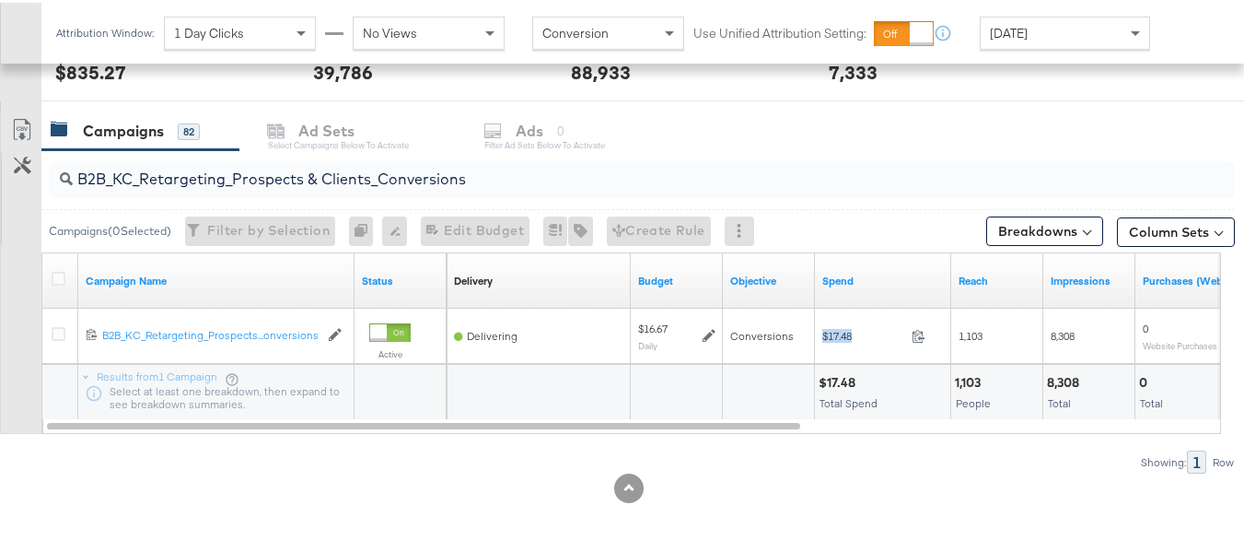
copy div "$17.48"
click at [307, 199] on div "B2B_KC_Retargeting_Prospects & Clients_Conversions" at bounding box center [637, 176] width 1193 height 59
click at [313, 168] on input "B2B_KC_Retargeting_Prospects & Clients_Conversions" at bounding box center [601, 169] width 1057 height 36
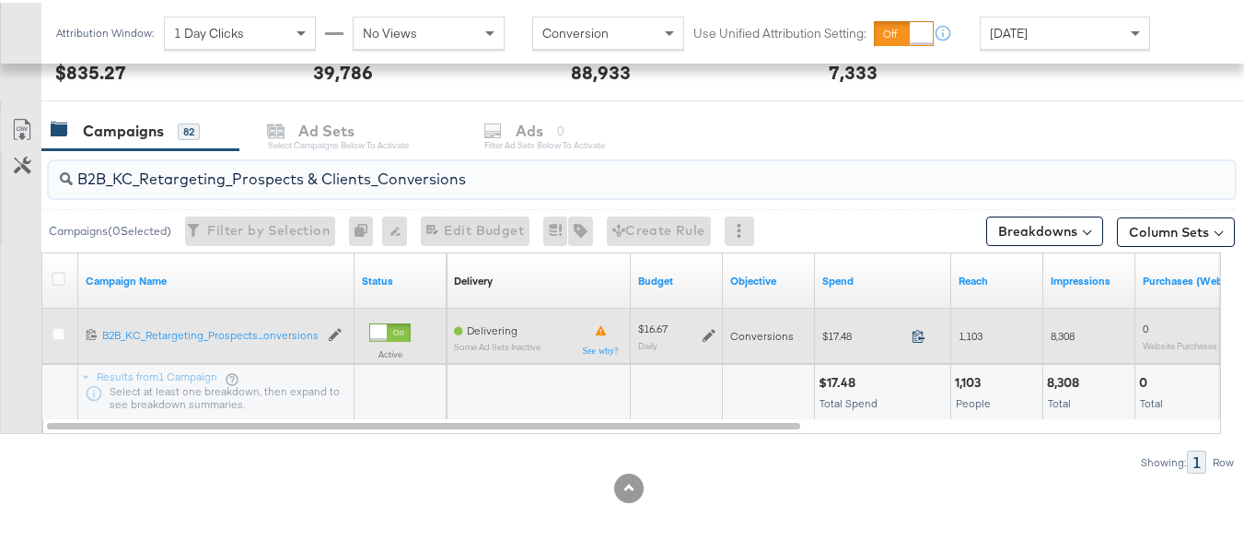
paste input "C_LAND_KC_Pros_Sig"
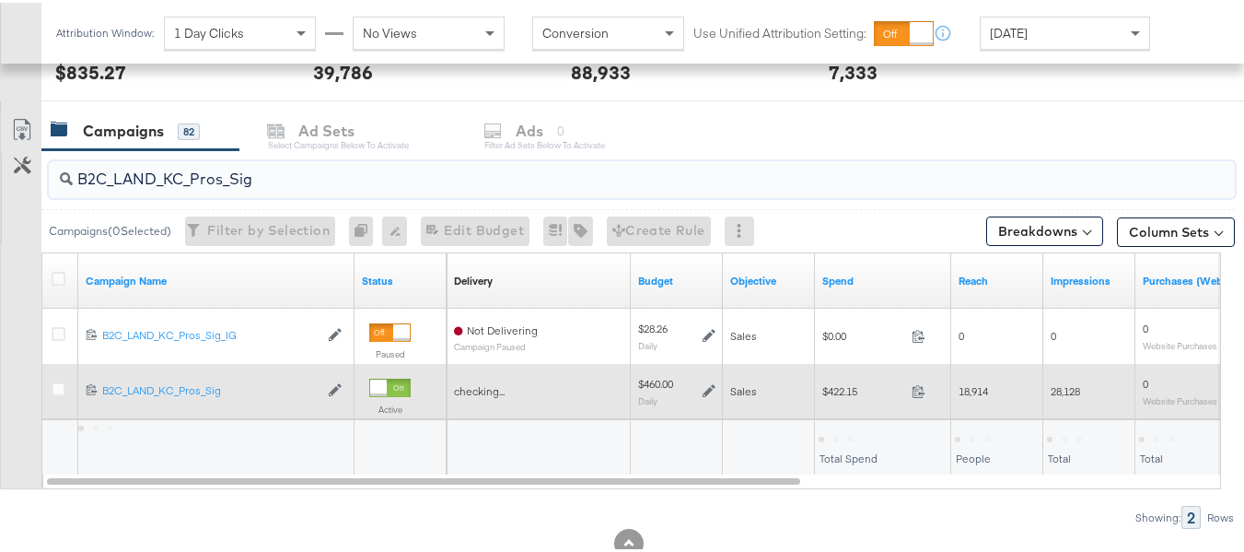
click at [852, 391] on span "$422.15" at bounding box center [863, 388] width 82 height 14
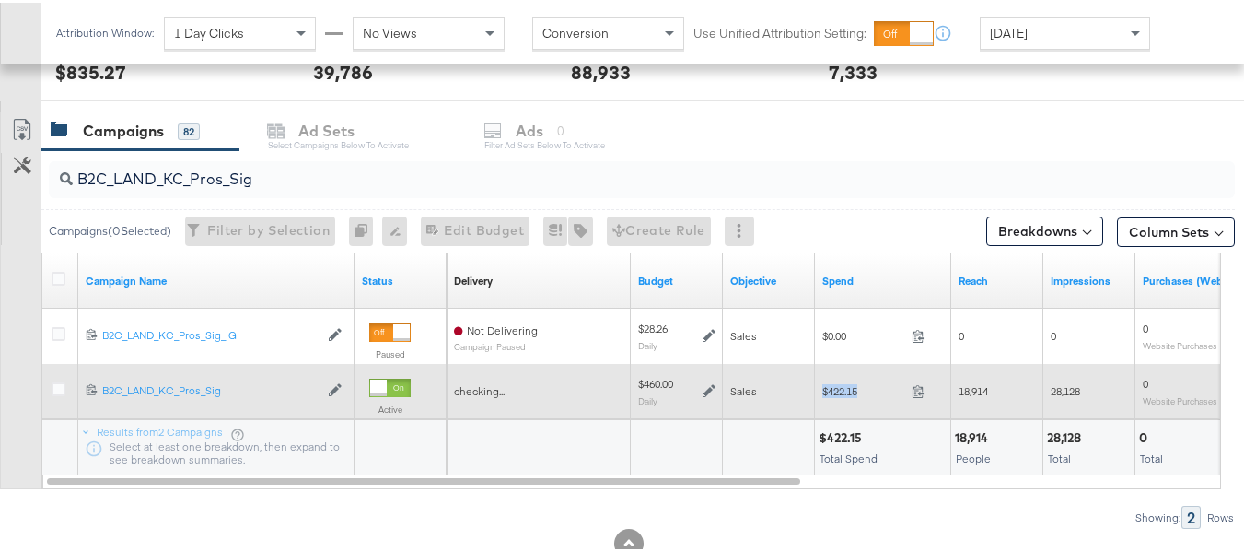
click at [852, 391] on span "$422.15" at bounding box center [863, 388] width 82 height 14
copy div "$422.15"
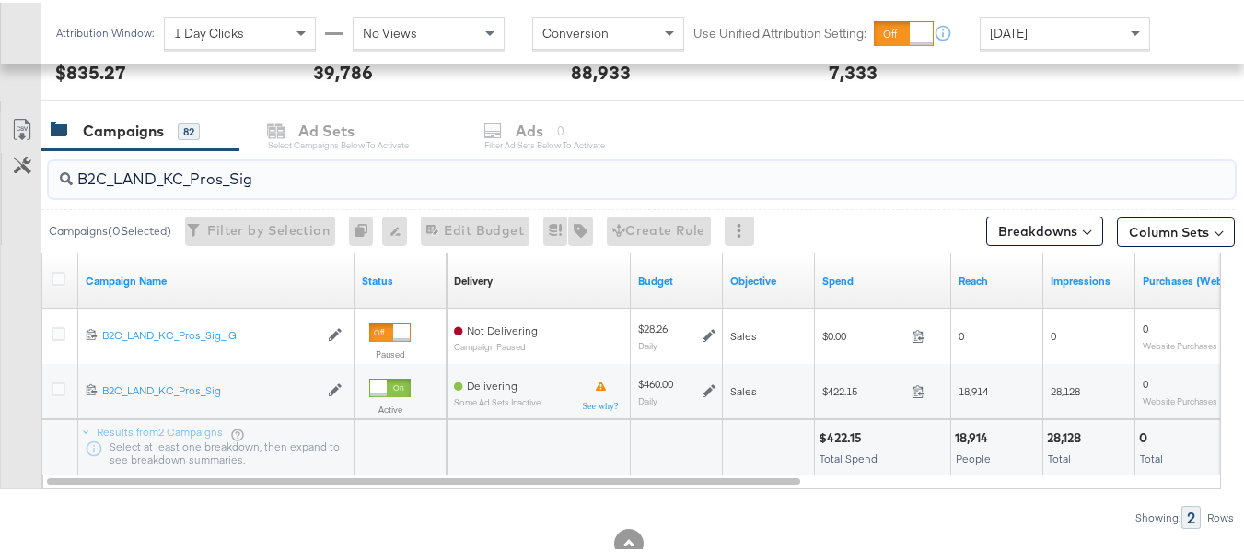
click at [357, 162] on input "B2C_LAND_KC_Pros_Sig" at bounding box center [601, 169] width 1057 height 36
paste input "RT_Sig_24"
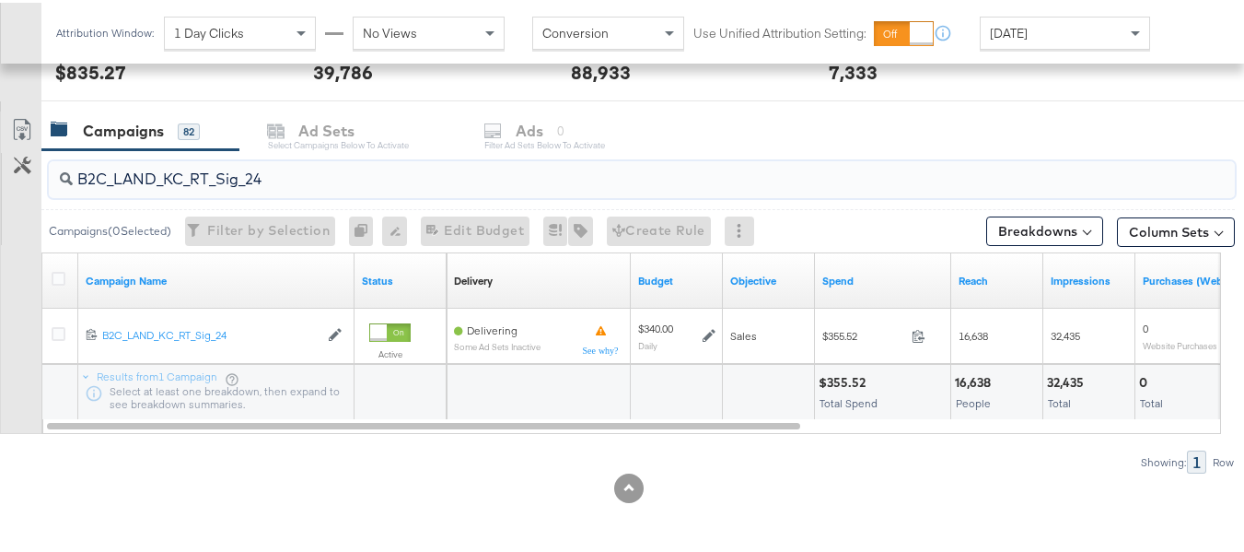
type input "B2C_LAND_KC_RT_Sig_24"
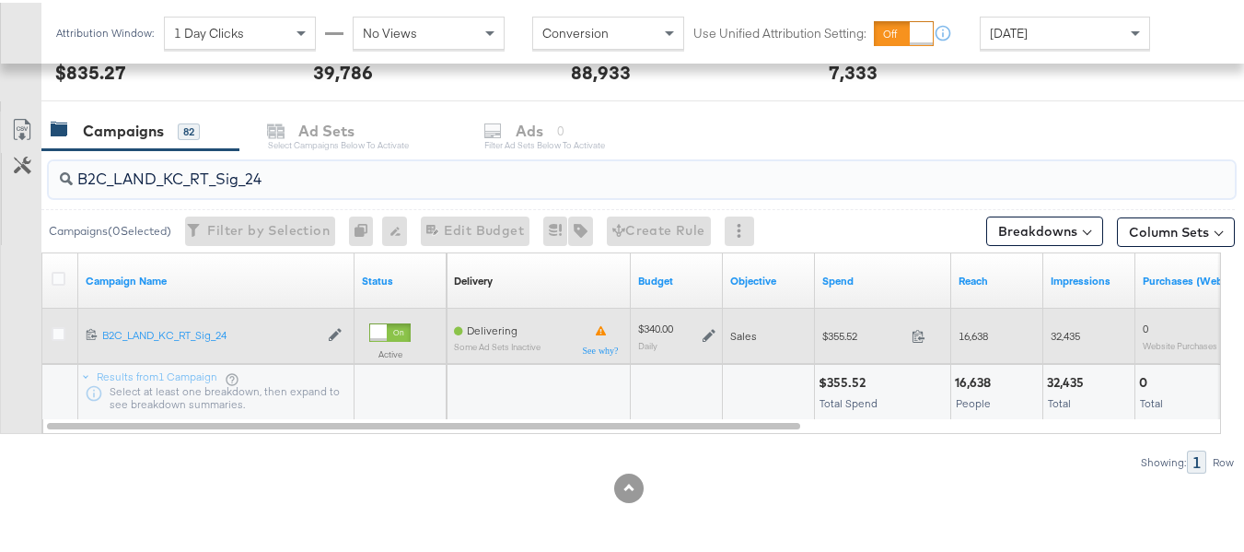
click at [707, 332] on icon at bounding box center [709, 333] width 13 height 13
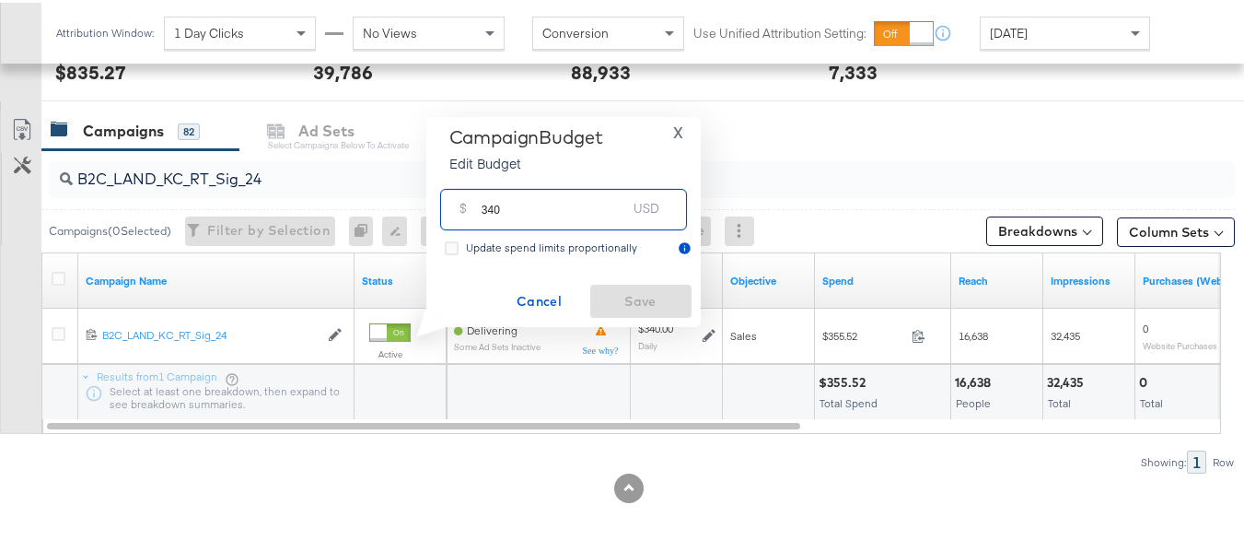
click at [599, 203] on input "340" at bounding box center [554, 200] width 145 height 40
paste input "$340.0"
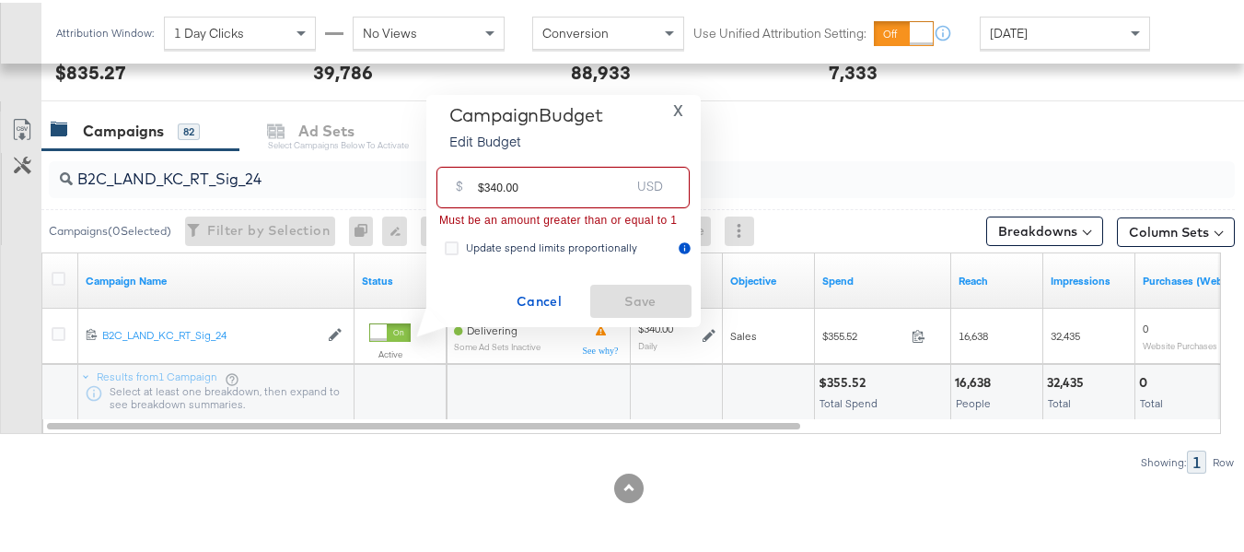
click at [482, 186] on input "$340.00" at bounding box center [554, 177] width 152 height 40
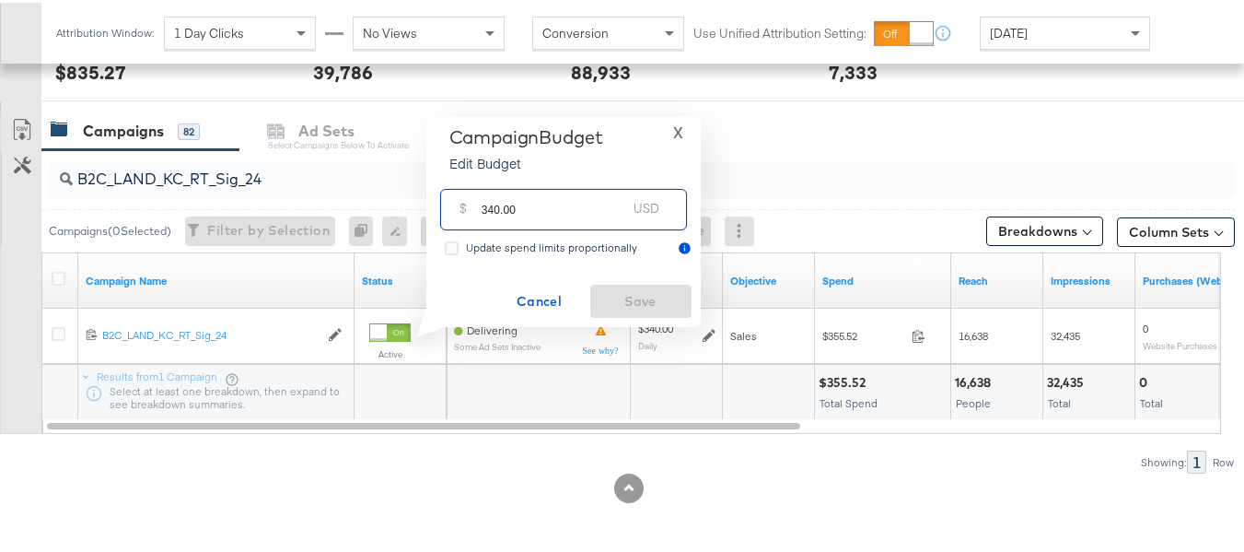
click at [567, 206] on input "340.00" at bounding box center [554, 200] width 145 height 40
type input "340.00"
click at [525, 302] on span "Cancel" at bounding box center [539, 298] width 87 height 23
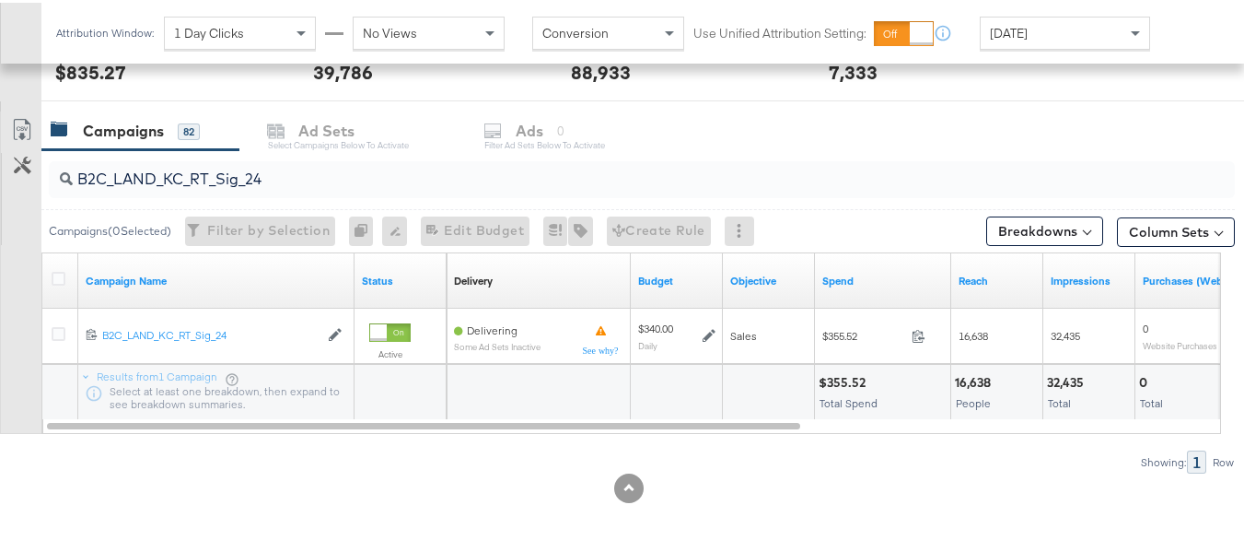
click at [264, 168] on input "B2C_LAND_KC_RT_Sig_24" at bounding box center [601, 169] width 1057 height 36
paste input "B_Ecommerce_KC_Retargeting_LW&LOA_Traffic"
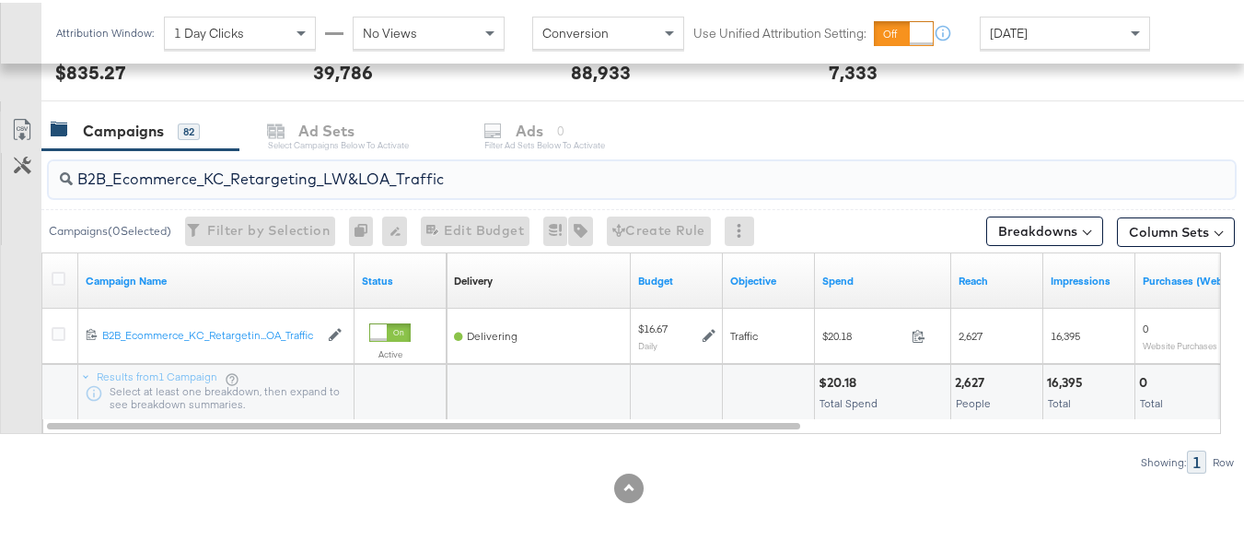
type input "B2B_Ecommerce_KC_Retargeting_LW&LOA_Traffic"
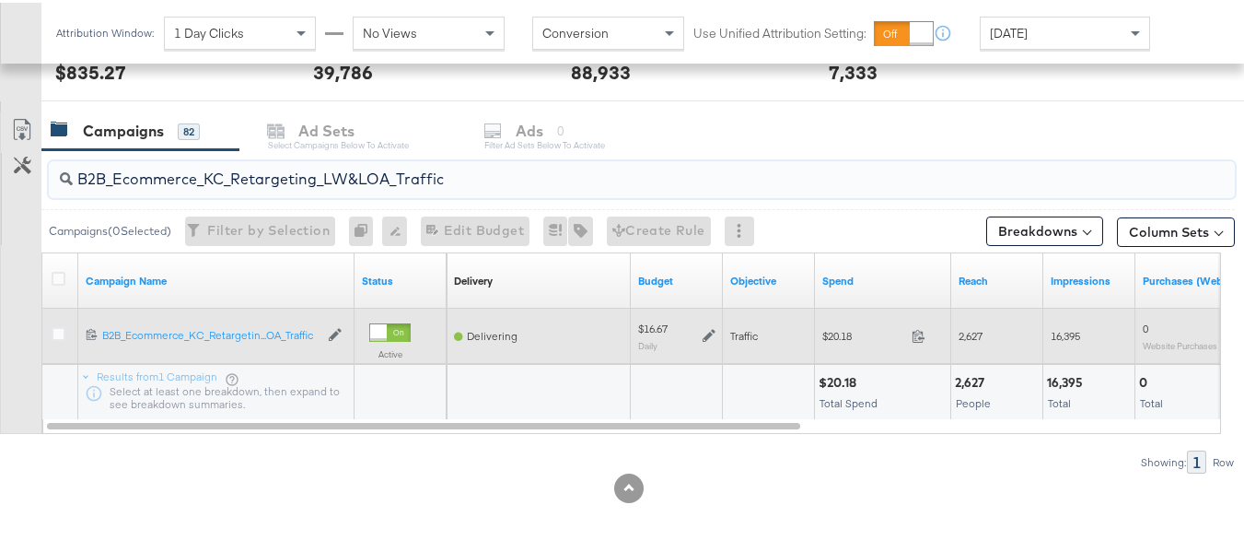
click at [703, 334] on icon at bounding box center [709, 332] width 13 height 13
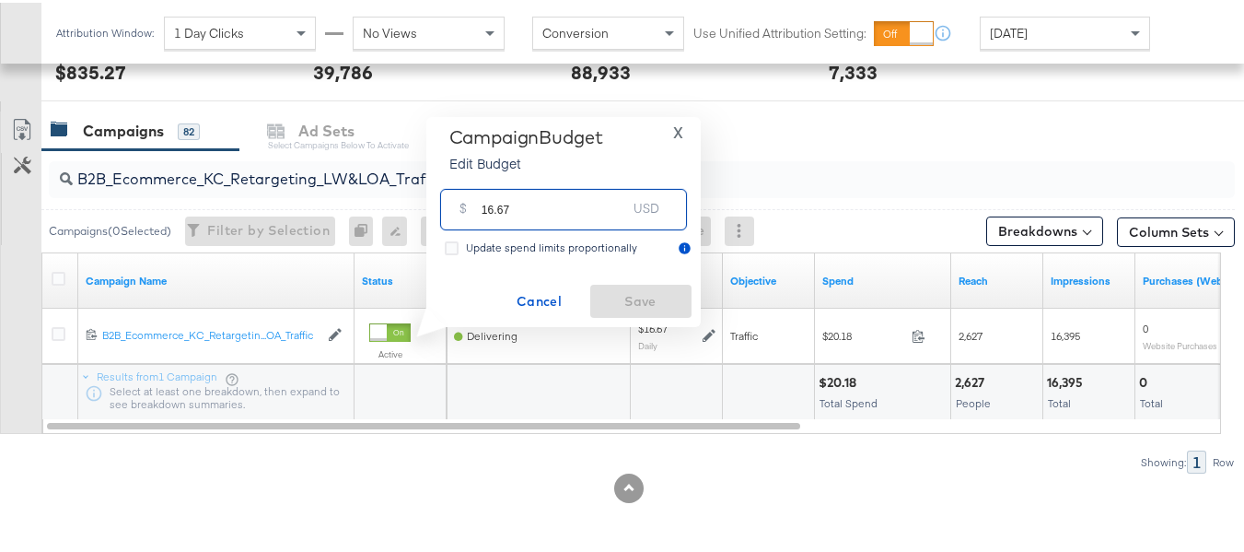
click at [569, 201] on input "16.67" at bounding box center [554, 200] width 145 height 40
paste input "$"
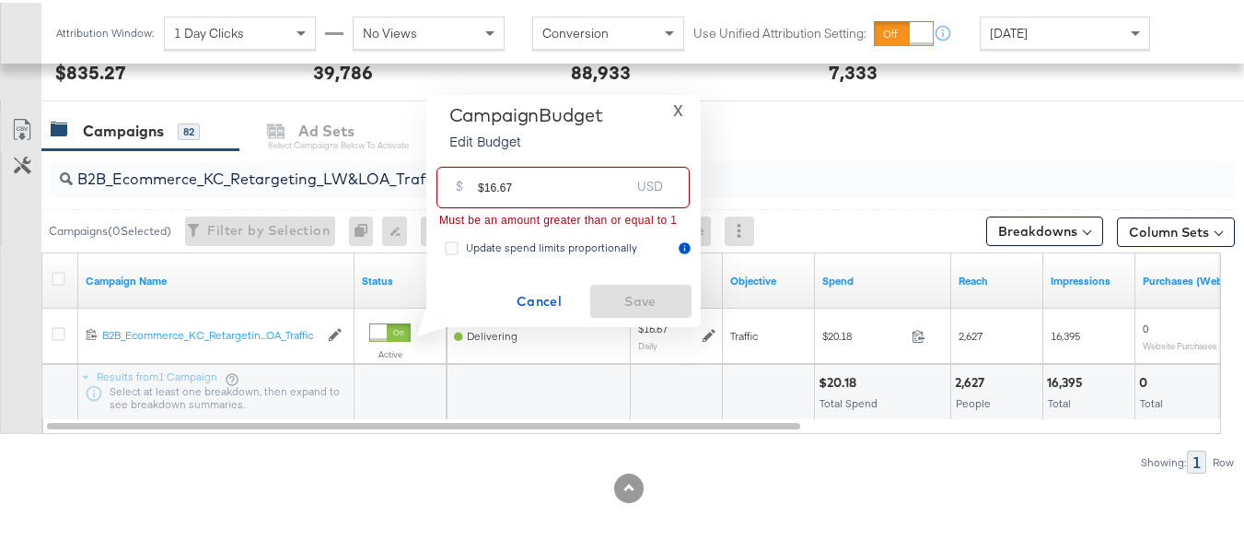
click at [483, 183] on input "$16.67" at bounding box center [554, 177] width 152 height 40
type input "16.67"
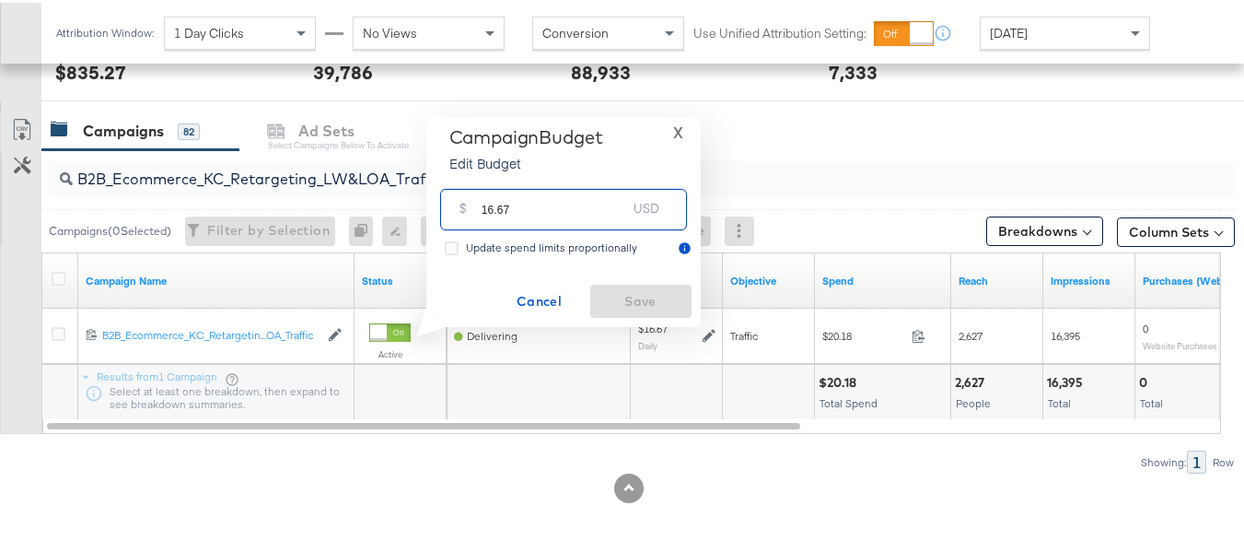
click at [575, 198] on input "16.67" at bounding box center [554, 200] width 145 height 40
click at [530, 295] on span "Cancel" at bounding box center [539, 298] width 87 height 23
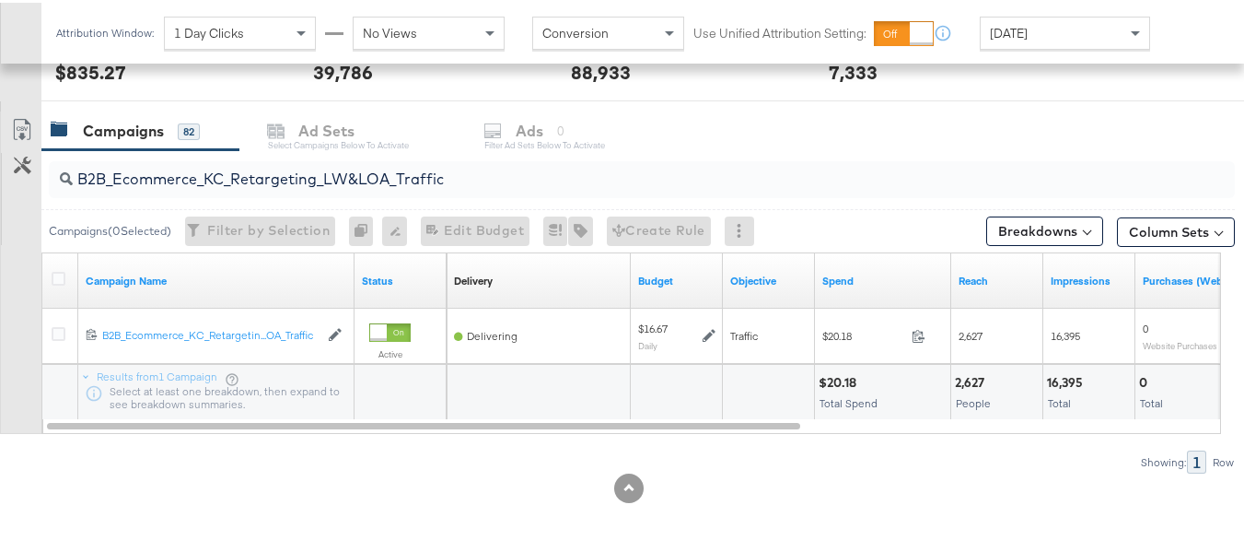
click at [304, 168] on input "B2B_Ecommerce_KC_Retargeting_LW&LOA_Traffic" at bounding box center [601, 169] width 1057 height 36
paste input "C_LAND_KC_RT_Sig_24"
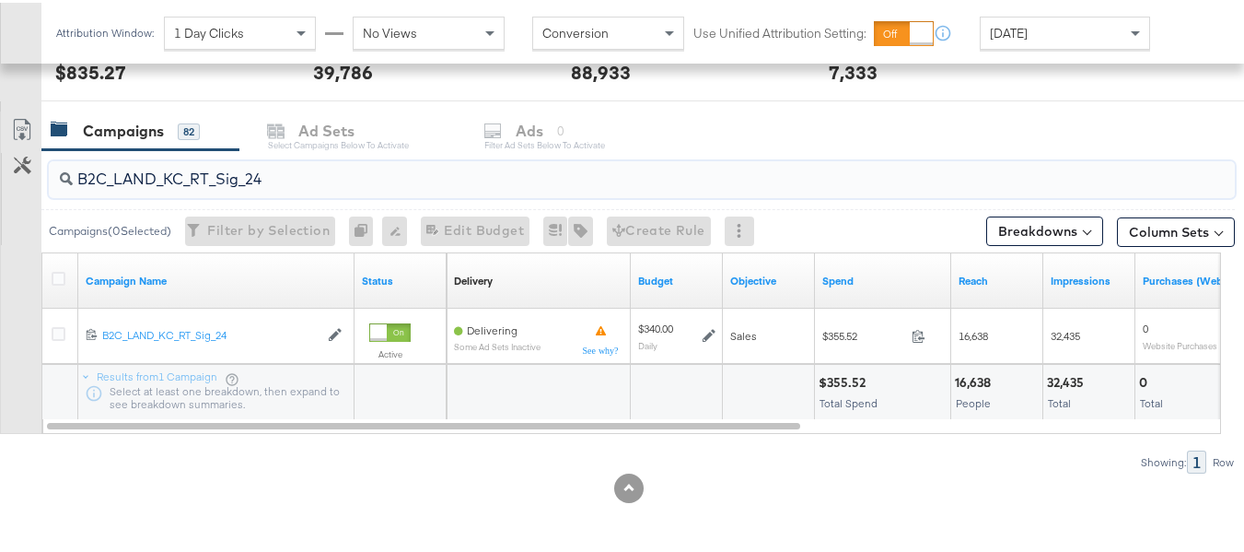
type input "B2C_LAND_KC_RT_Sig_24"
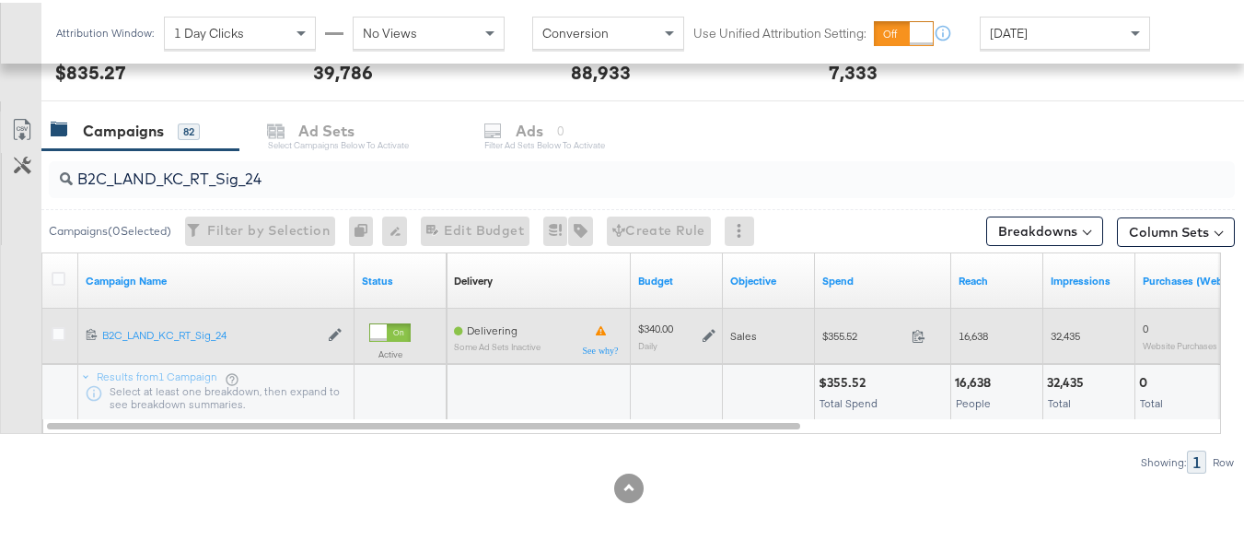
click at [710, 333] on icon at bounding box center [709, 333] width 13 height 13
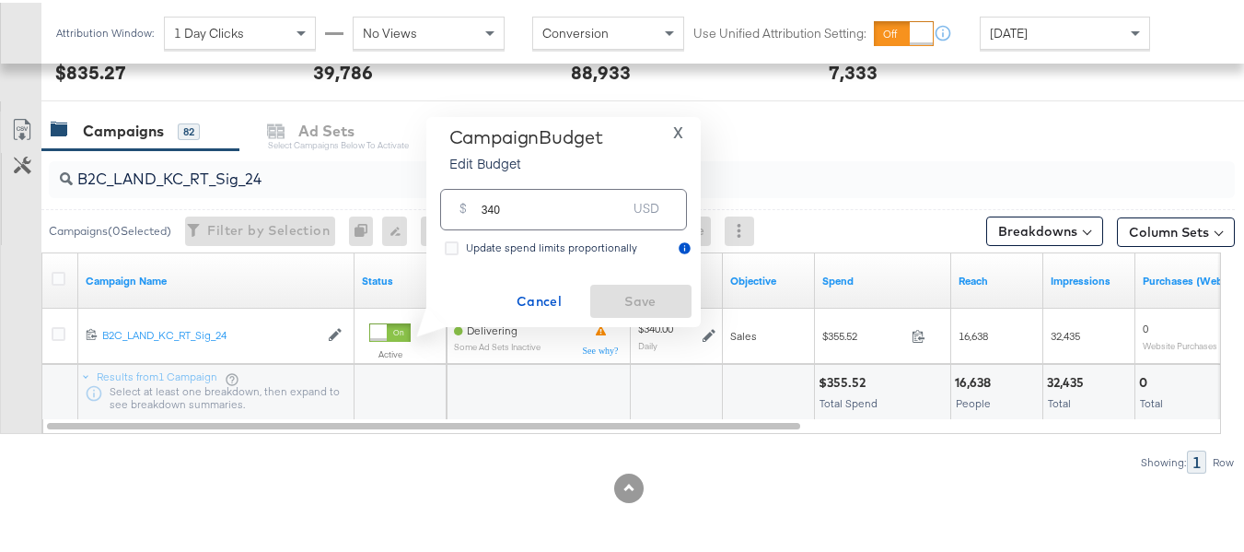
click at [536, 197] on input "340" at bounding box center [554, 200] width 145 height 40
paste input "$339.46"
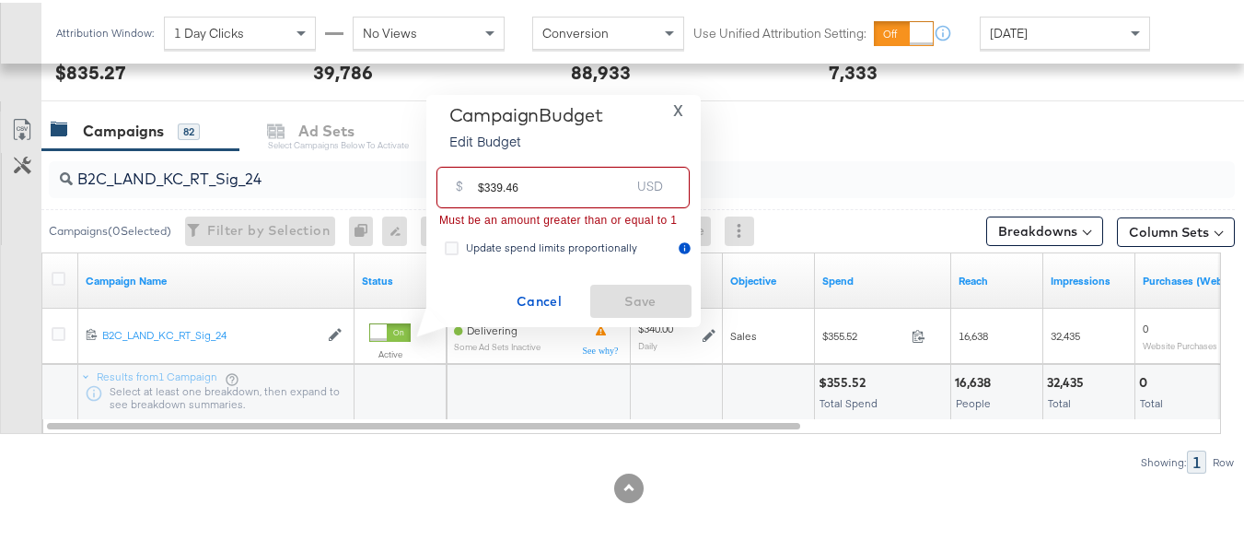
click at [482, 187] on input "$339.46" at bounding box center [554, 177] width 152 height 40
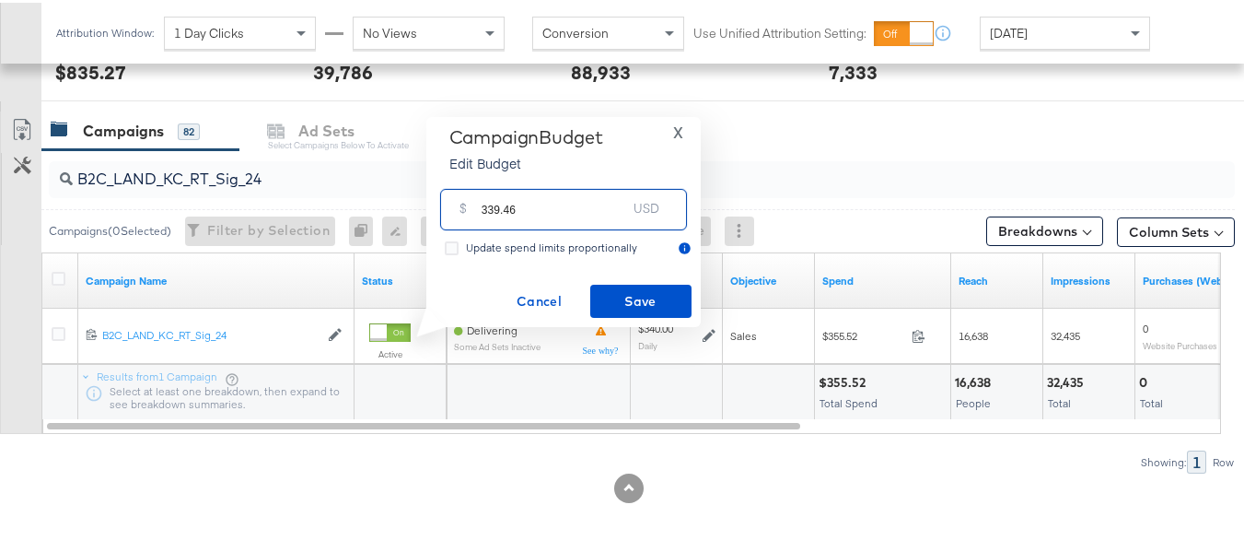
click at [559, 203] on input "339.46" at bounding box center [554, 200] width 145 height 40
type input "339.46"
click at [624, 289] on span "Save" at bounding box center [641, 298] width 87 height 23
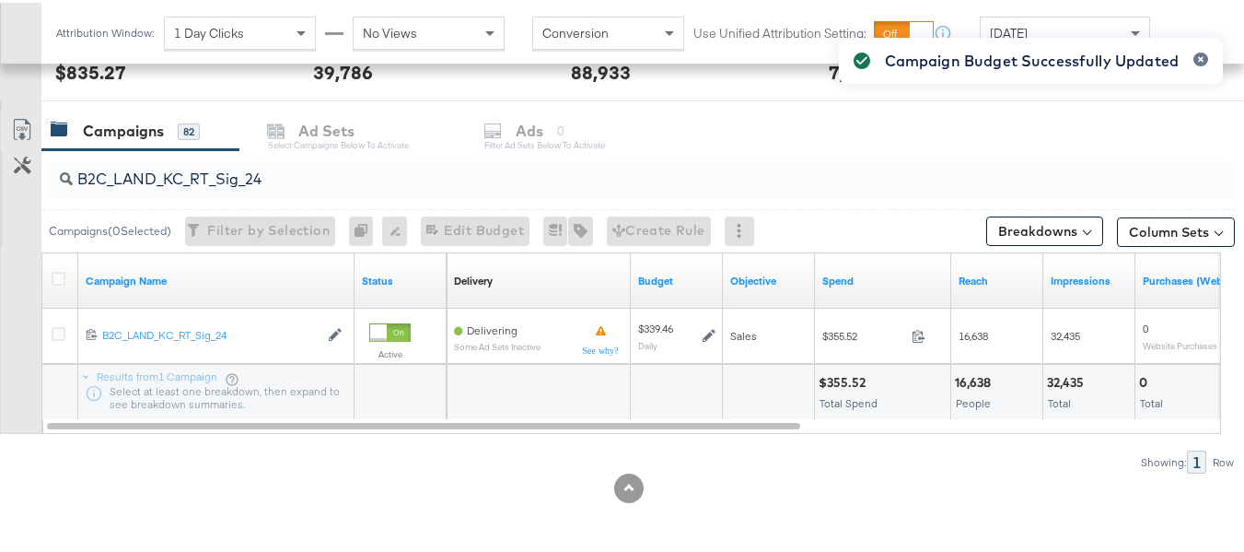
click at [254, 179] on input "B2C_LAND_KC_RT_Sig_24" at bounding box center [601, 169] width 1057 height 36
paste input "B_Ecommerce_KC_Retargeting_LW&LOA_Traffic"
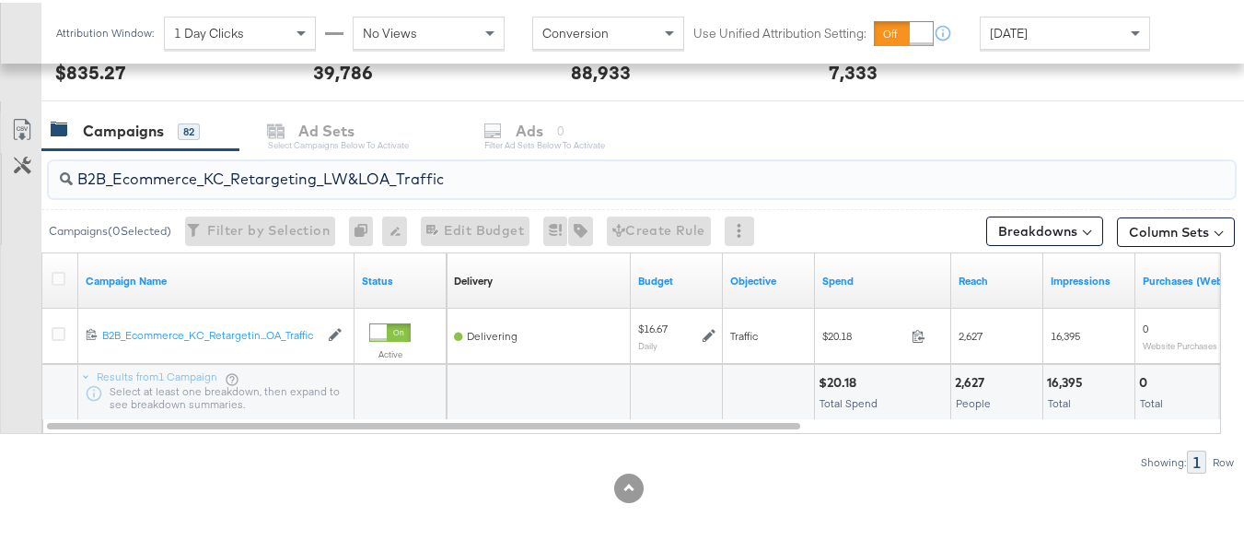
type input "B2B_Ecommerce_KC_Retargeting_LW&LOA_Traffic"
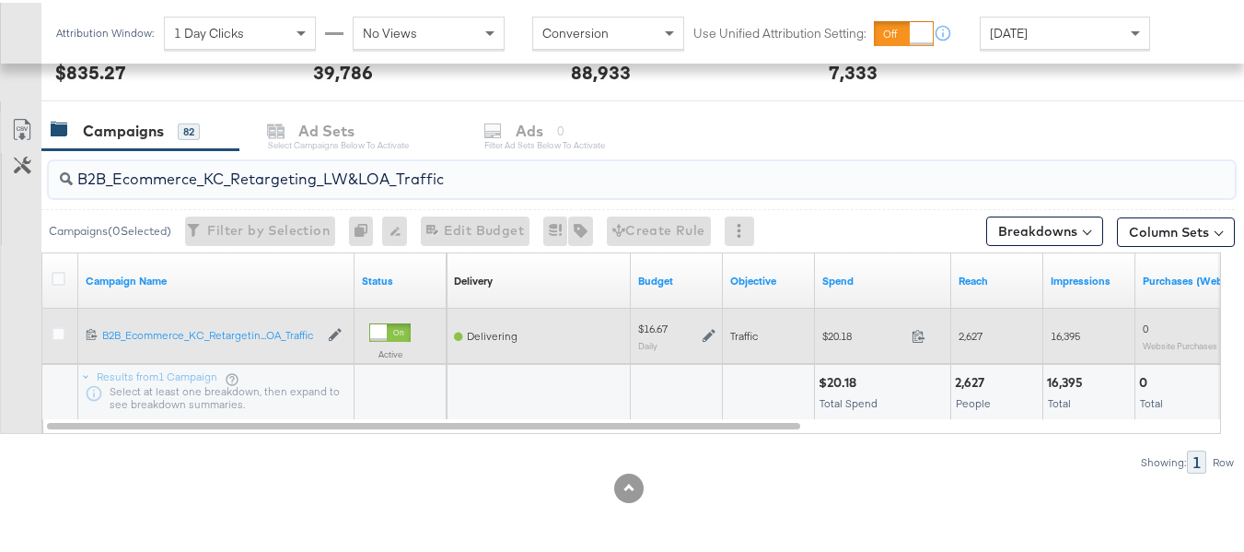
click at [703, 332] on icon at bounding box center [709, 332] width 13 height 13
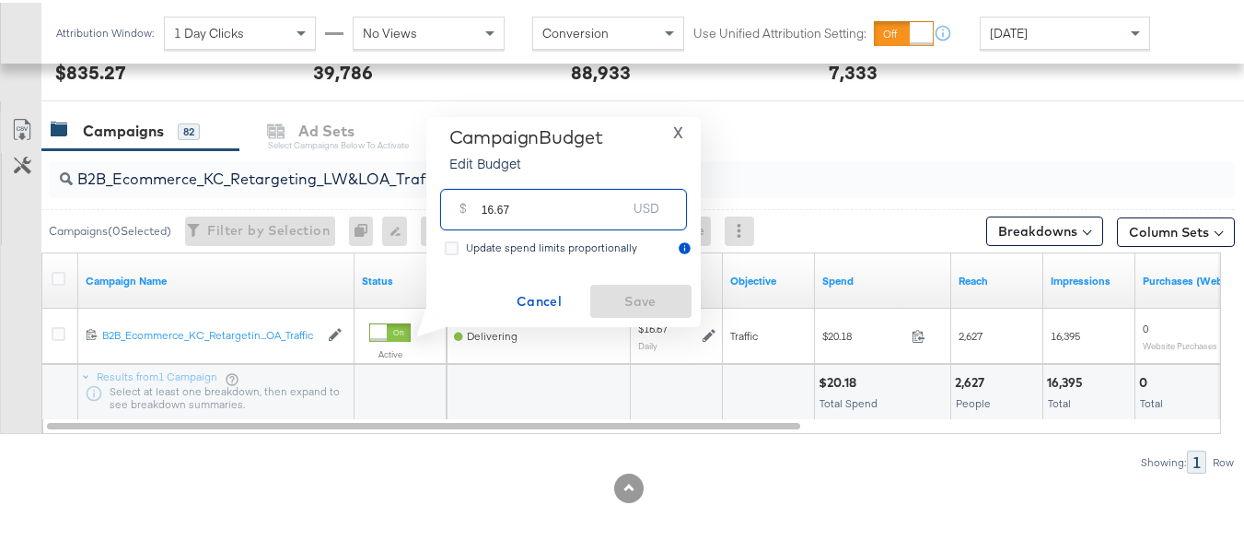
click at [587, 200] on input "16.67" at bounding box center [554, 200] width 145 height 40
paste input "$16.55"
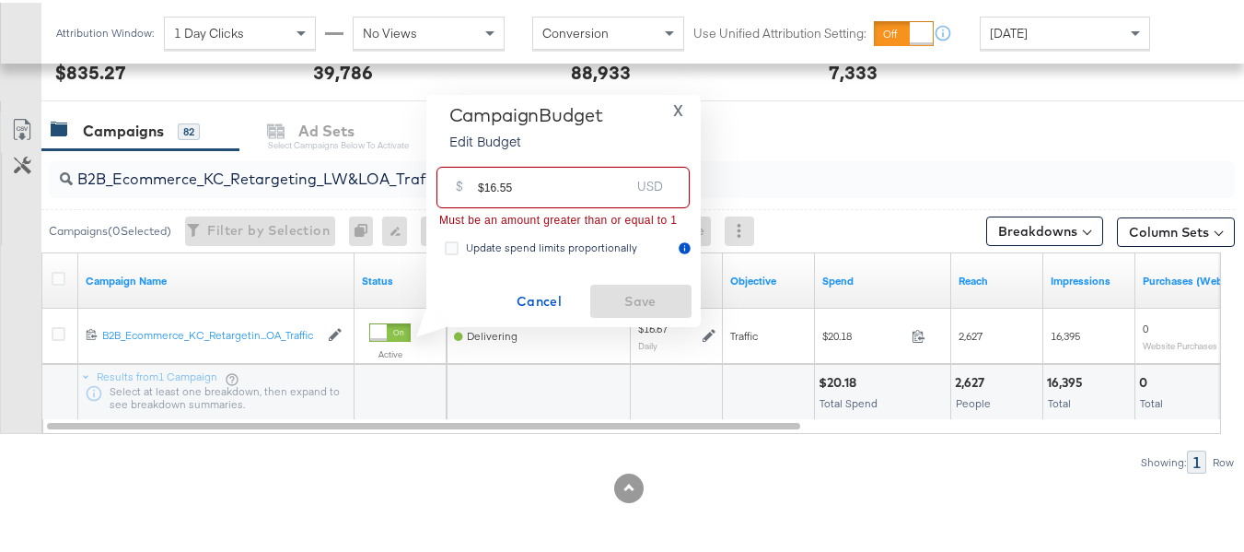
click at [482, 178] on input "$16.55" at bounding box center [554, 177] width 152 height 40
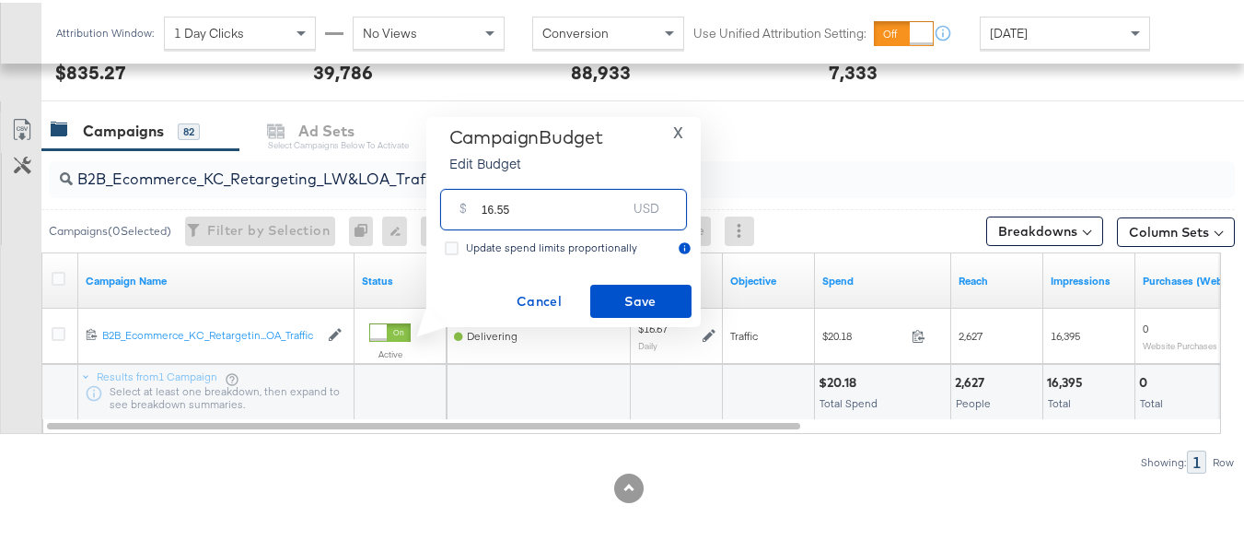
click at [562, 212] on input "16.55" at bounding box center [554, 200] width 145 height 40
type input "16.55"
click at [604, 285] on button "Save" at bounding box center [640, 298] width 101 height 33
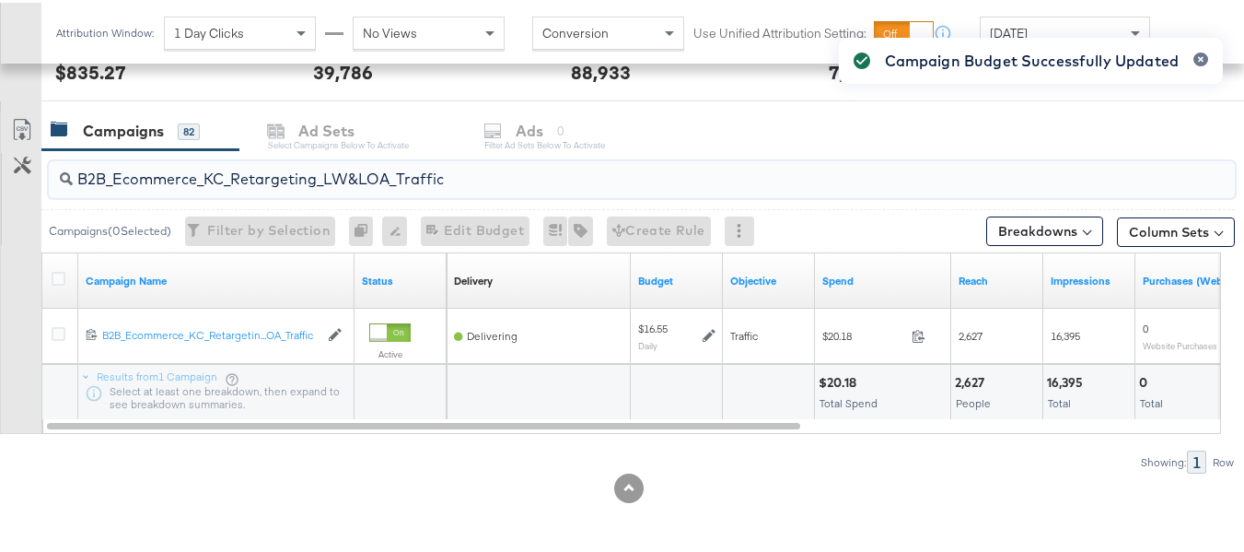
click at [331, 175] on input "B2B_Ecommerce_KC_Retargeting_LW&LOA_Traffic" at bounding box center [601, 169] width 1057 height 36
paste input "KC_Retargeting_Prospects & Clients_Conversions"
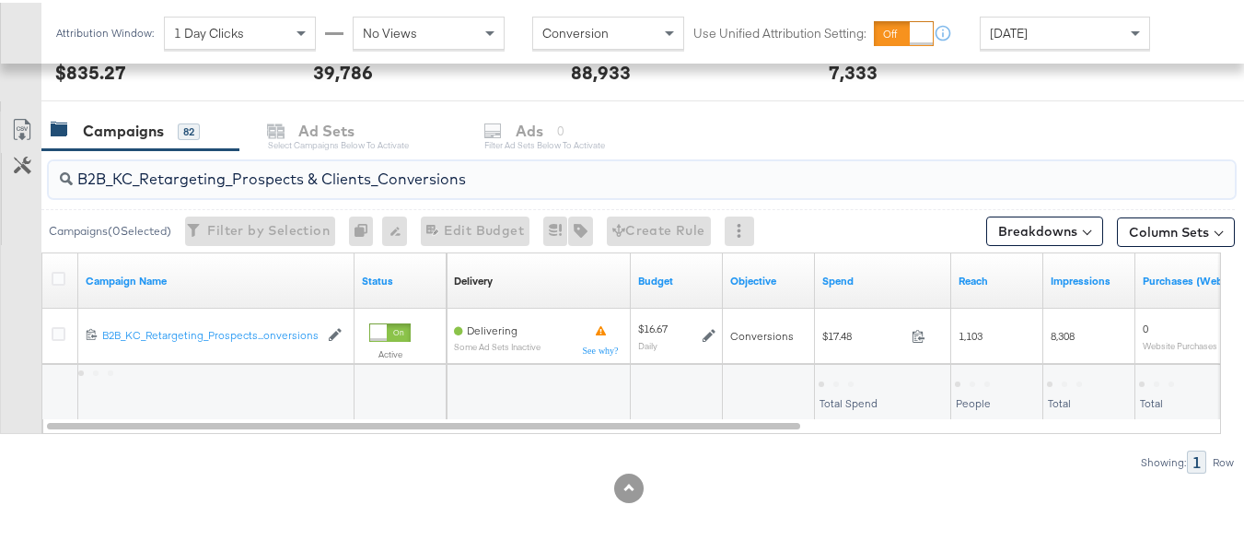
type input "B2B_KC_Retargeting_Prospects & Clients_Conversions"
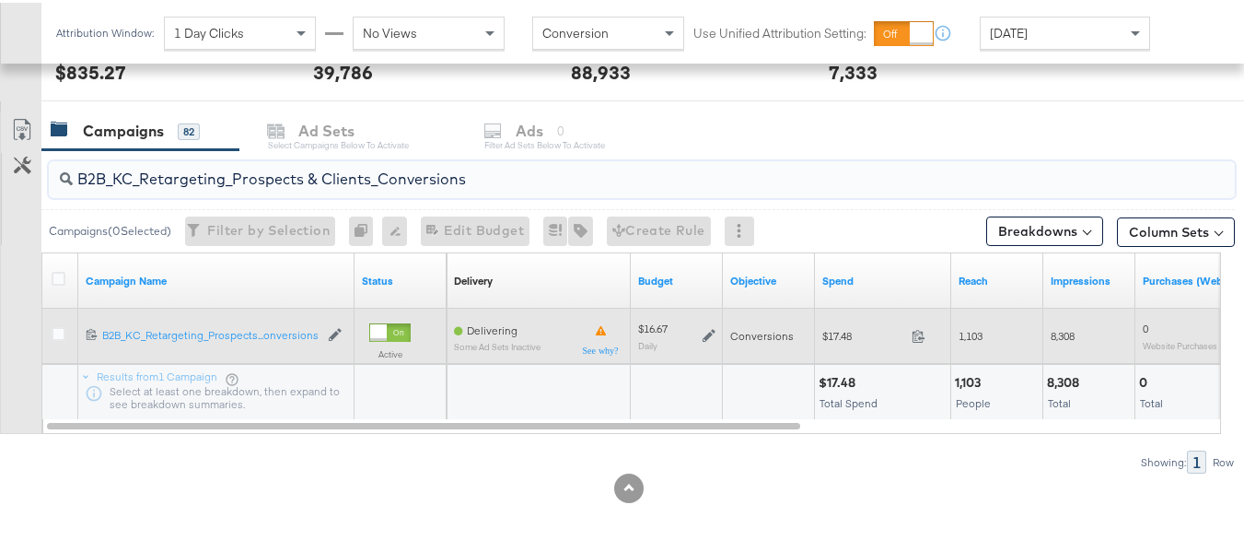
click at [707, 331] on icon at bounding box center [709, 332] width 13 height 13
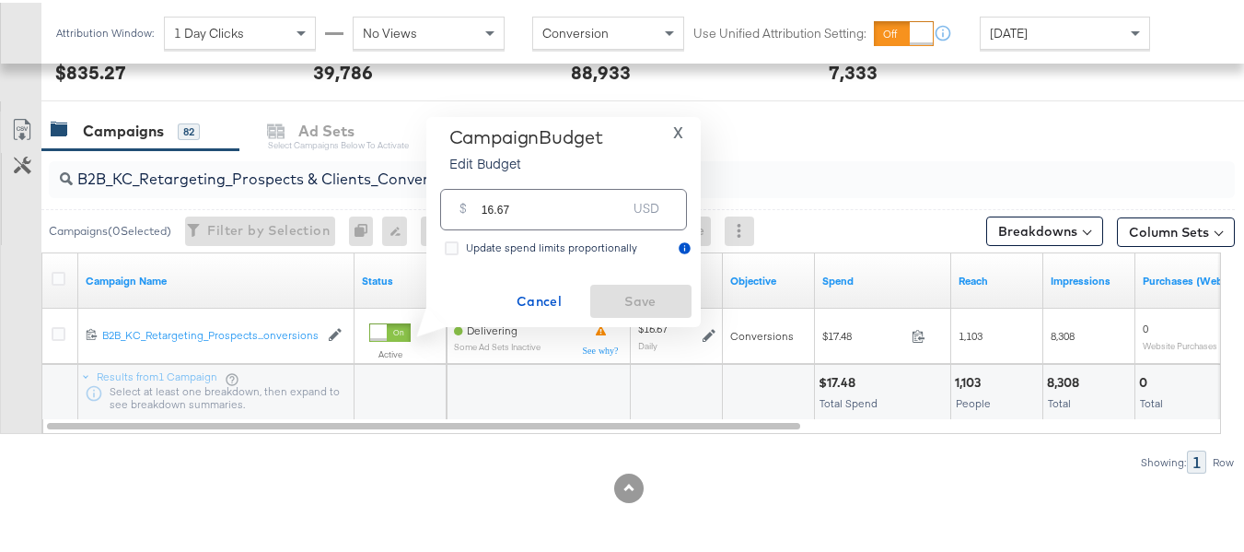
click at [573, 220] on div "$ 16.67 USD" at bounding box center [563, 206] width 247 height 41
paste input "$16.64"
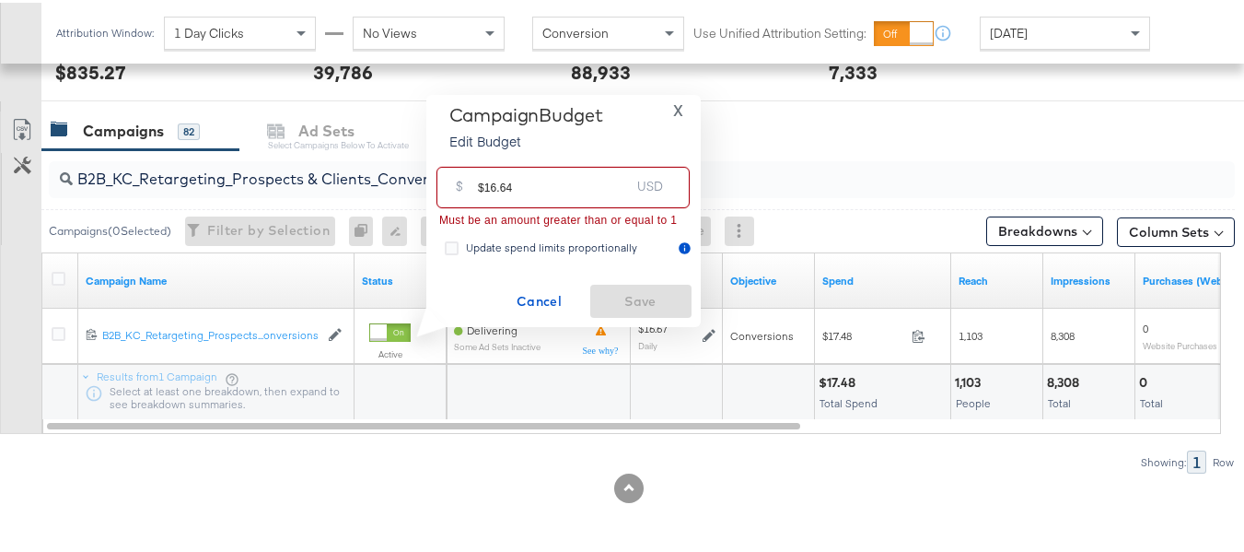
click at [484, 182] on input "$16.64" at bounding box center [554, 177] width 152 height 40
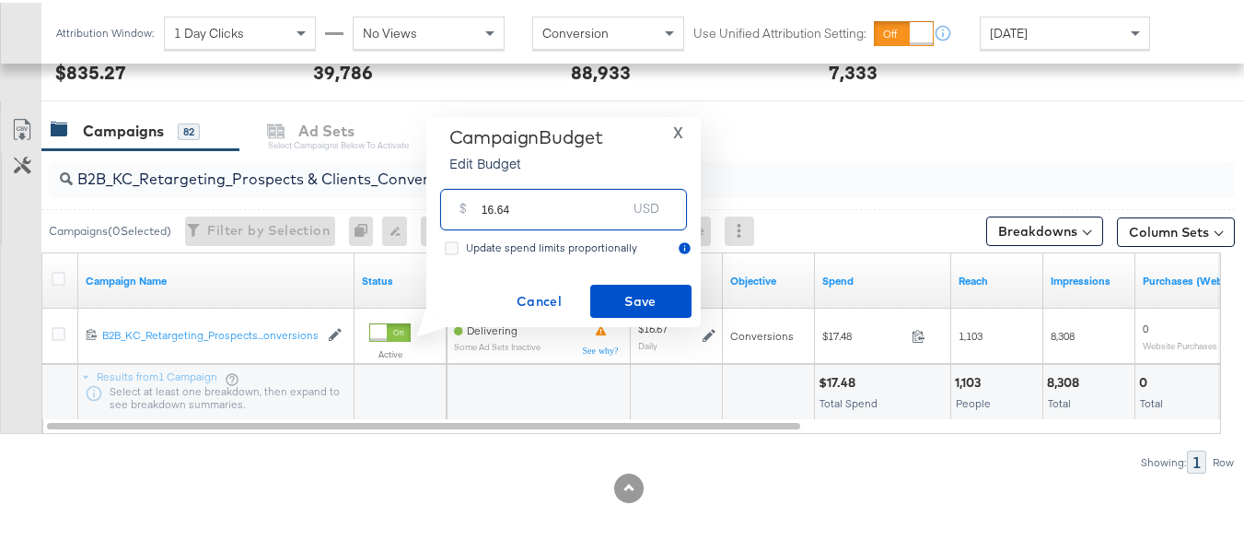
click at [564, 204] on input "16.64" at bounding box center [554, 200] width 145 height 40
type input "16.64"
click at [624, 304] on span "Save" at bounding box center [641, 298] width 87 height 23
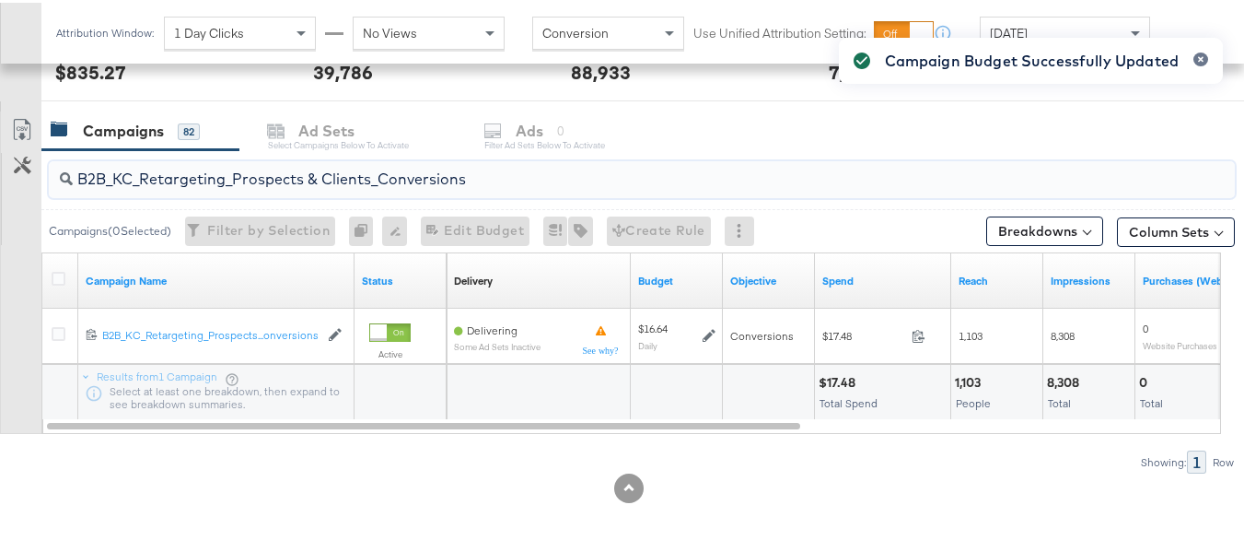
click at [260, 162] on input "B2B_KC_Retargeting_Prospects & Clients_Conversions" at bounding box center [601, 169] width 1057 height 36
paste input "C_LAND_KC_Pros_Sig"
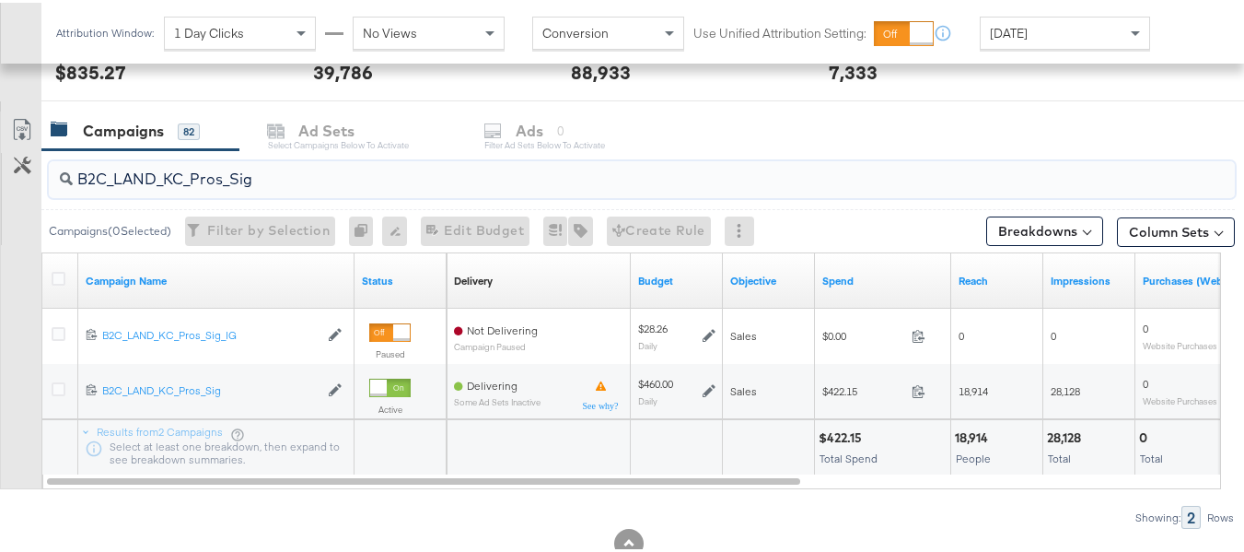
type input "B2C_LAND_KC_Pros_Sig"
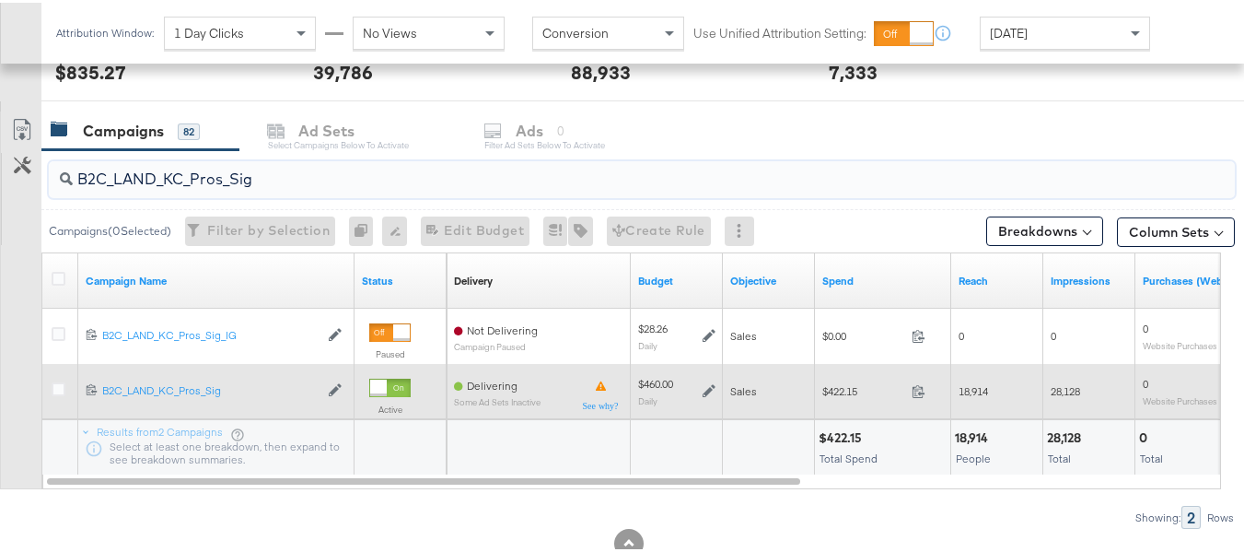
click at [706, 383] on icon at bounding box center [709, 387] width 13 height 13
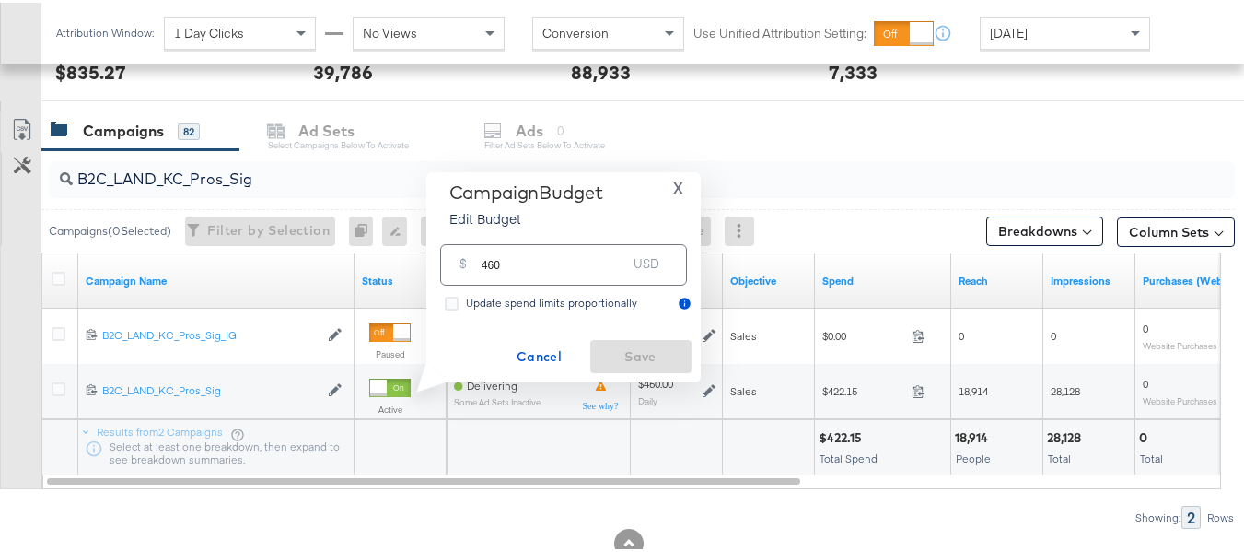
click at [621, 264] on input "460" at bounding box center [554, 255] width 145 height 40
paste input "$461.31"
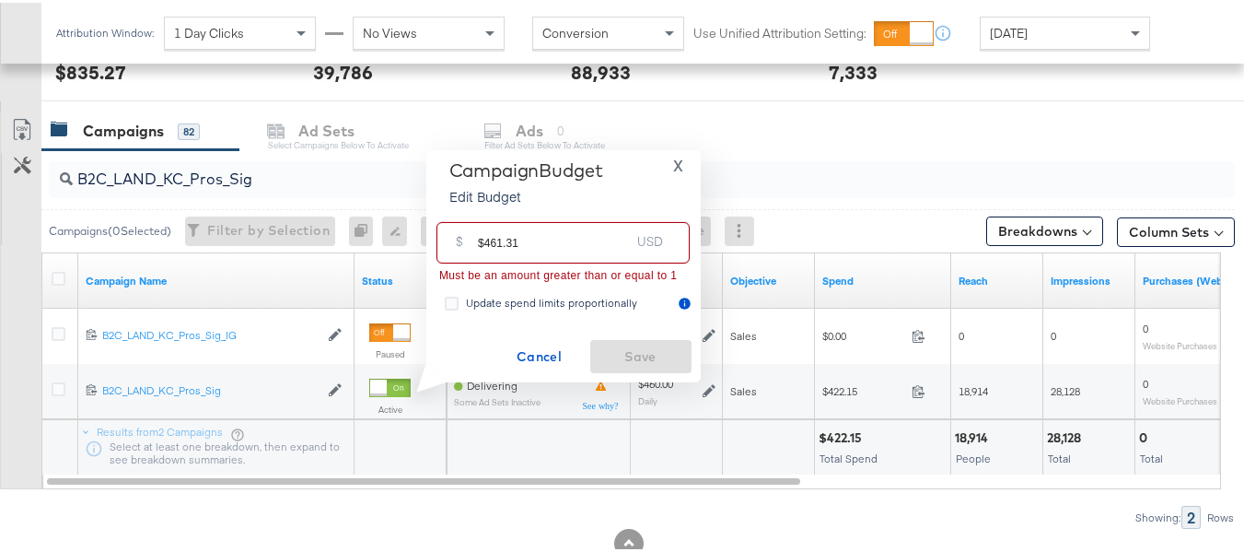
click at [482, 237] on input "$461.31" at bounding box center [554, 233] width 152 height 40
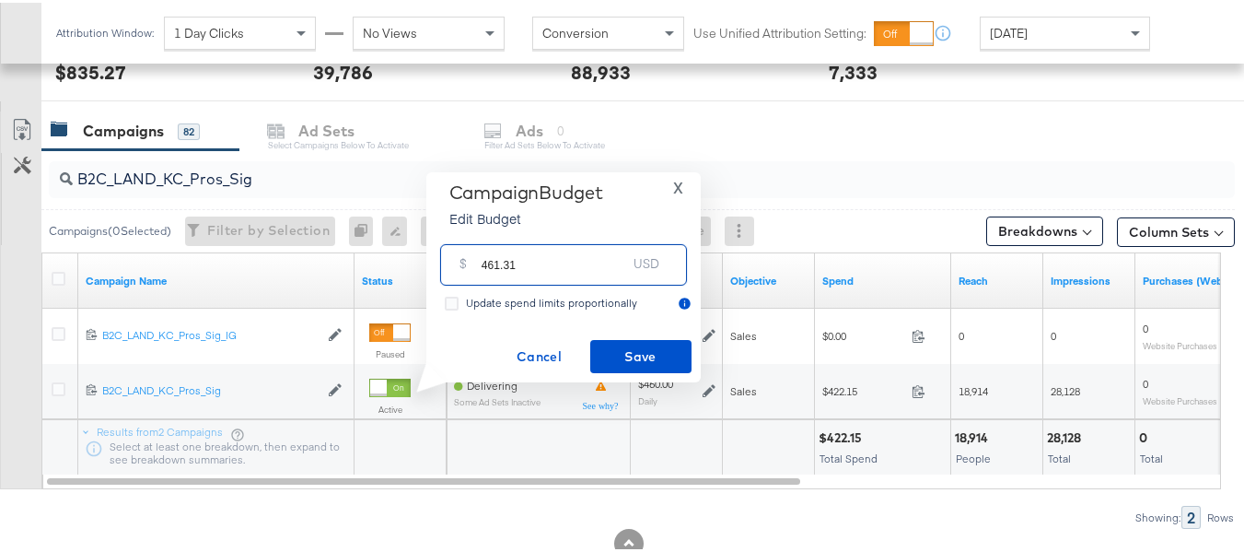
click at [552, 255] on input "461.31" at bounding box center [554, 255] width 145 height 40
type input "461.31"
click at [628, 372] on div "Campaign Budget Edit Budget X $ 461.31 USD Update spend limits proportionally C…" at bounding box center [563, 274] width 274 height 211
click at [630, 357] on span "Save" at bounding box center [641, 354] width 87 height 23
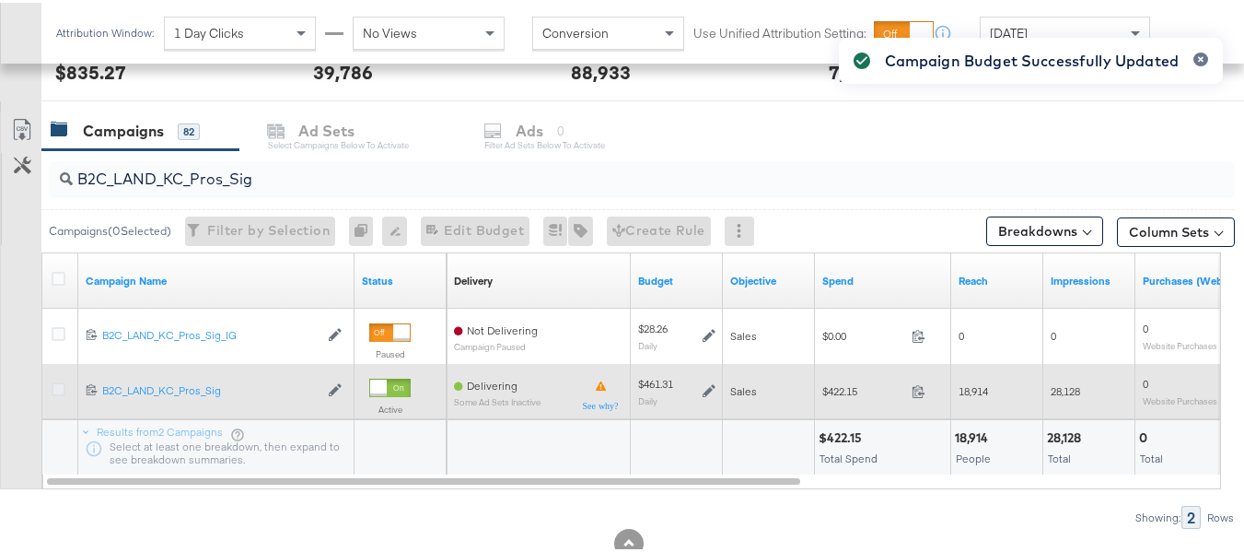
click at [60, 386] on icon at bounding box center [59, 386] width 14 height 14
click at [0, 0] on input "checkbox" at bounding box center [0, 0] width 0 height 0
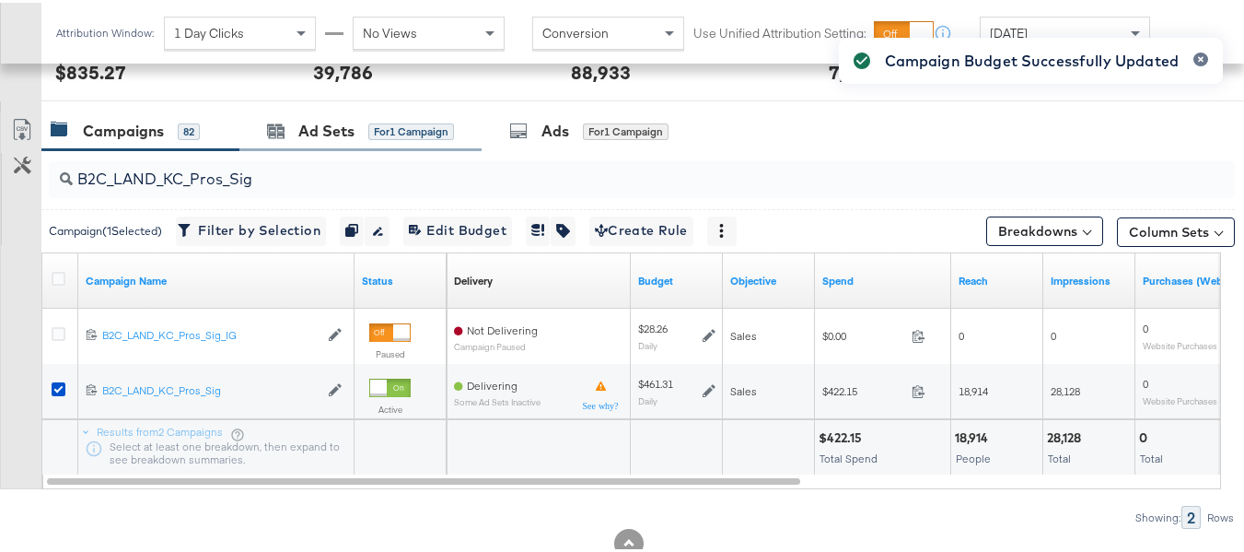
drag, startPoint x: 354, startPoint y: 141, endPoint x: 344, endPoint y: 145, distance: 10.3
click at [354, 141] on div "Ad Sets for 1 Campaign" at bounding box center [360, 129] width 242 height 40
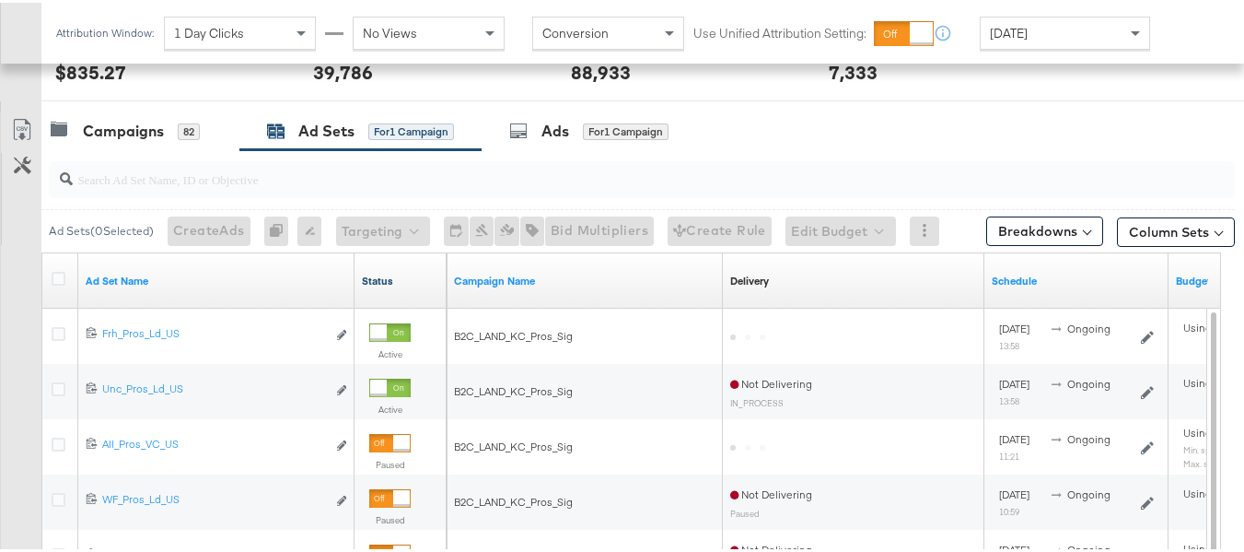
click at [376, 274] on link "Status" at bounding box center [400, 278] width 77 height 15
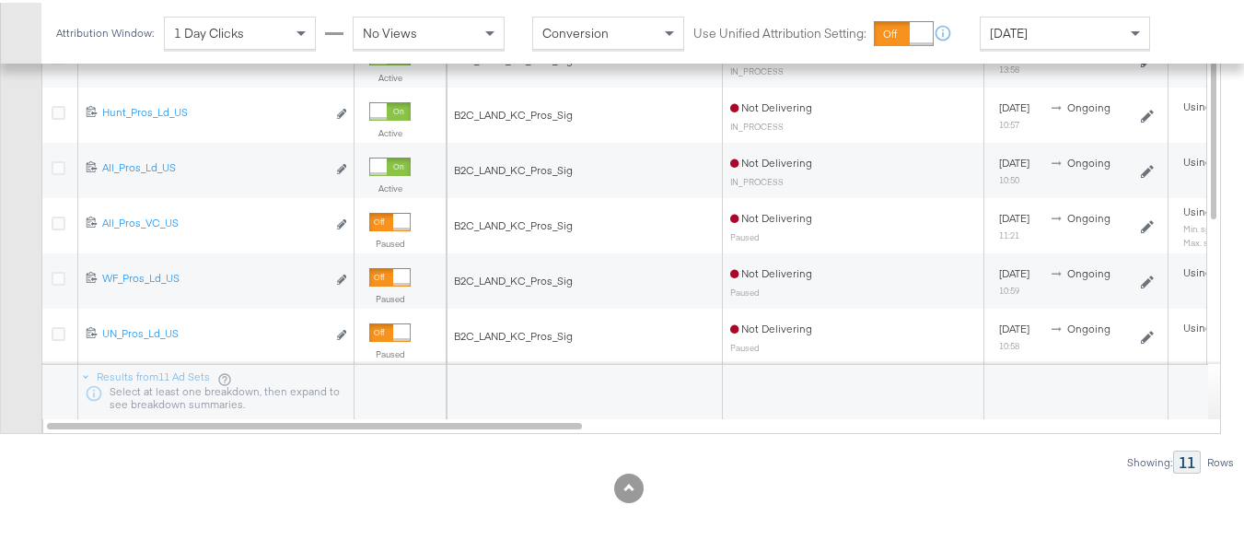
scroll to position [606, 0]
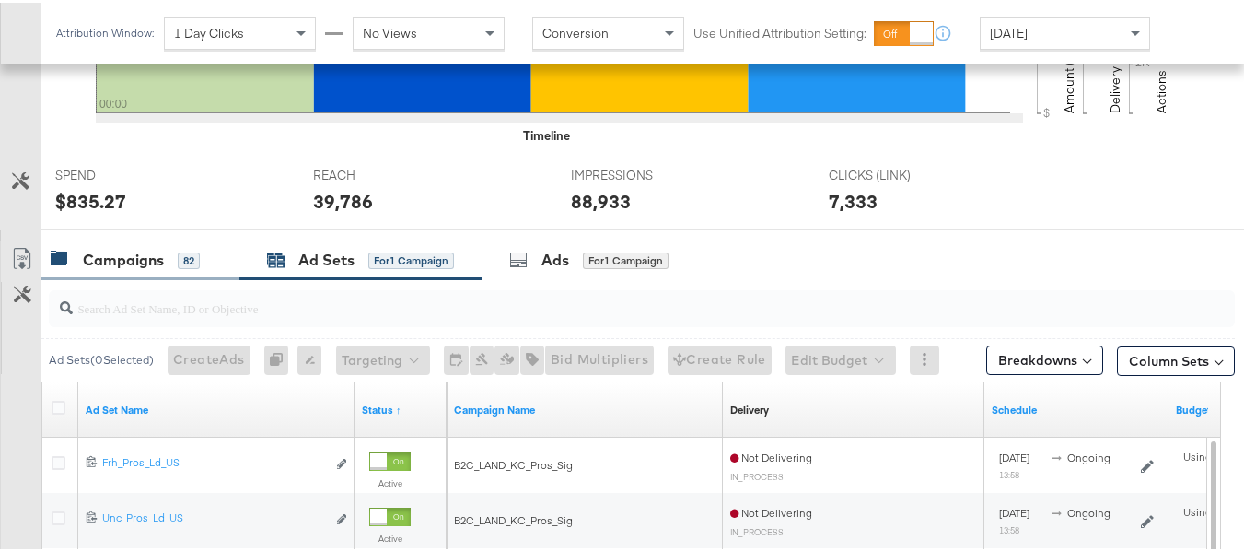
click at [114, 265] on div "Campaigns" at bounding box center [123, 257] width 81 height 21
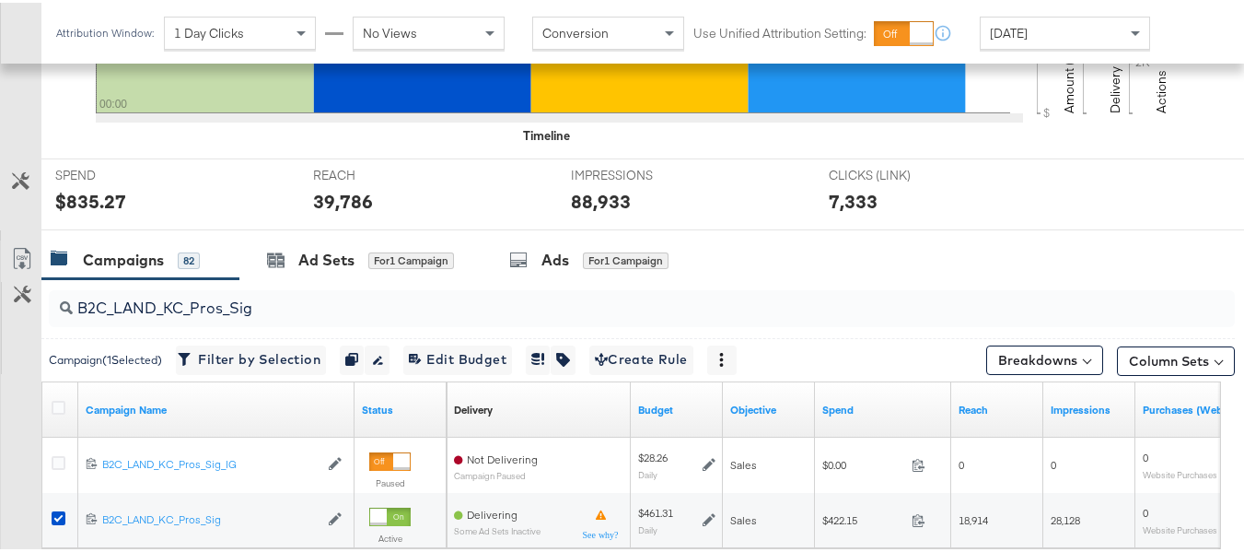
click at [57, 412] on div at bounding box center [61, 407] width 19 height 18
click at [58, 405] on icon at bounding box center [59, 405] width 14 height 14
click at [0, 0] on input "checkbox" at bounding box center [0, 0] width 0 height 0
click at [58, 405] on icon at bounding box center [59, 405] width 14 height 14
click at [0, 0] on input "checkbox" at bounding box center [0, 0] width 0 height 0
